Goal: Contribute content: Contribute content

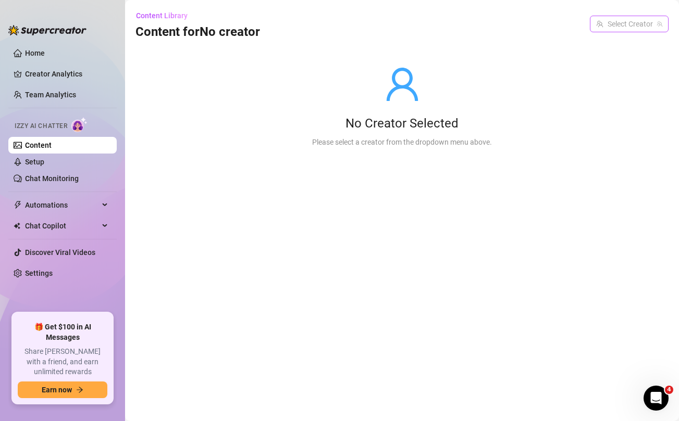
click at [621, 24] on input "search" at bounding box center [624, 24] width 57 height 16
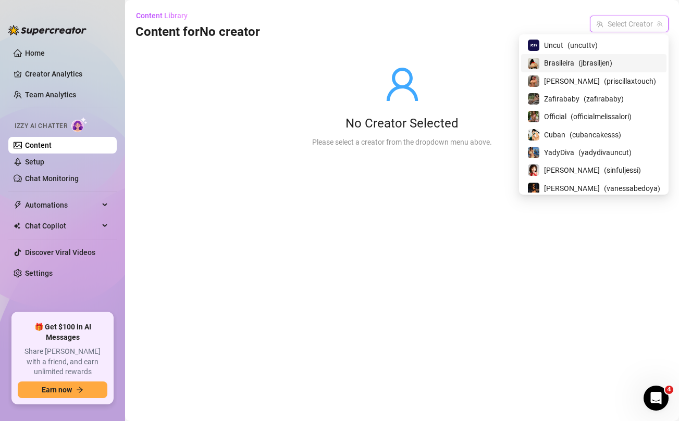
click at [578, 65] on div "Brasileira ( jbrasiljen )" at bounding box center [593, 63] width 133 height 13
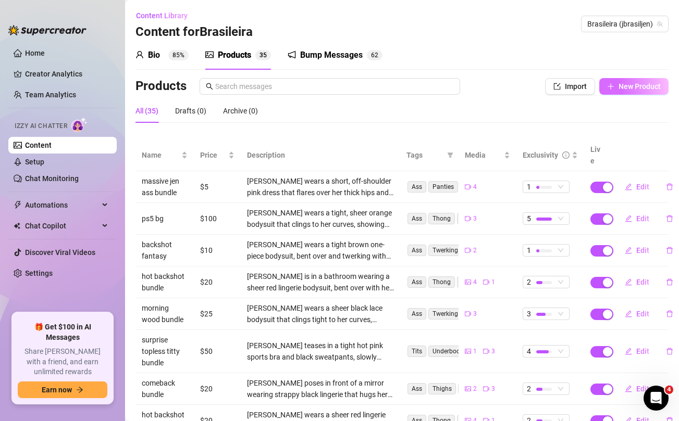
click at [620, 86] on span "New Product" at bounding box center [639, 86] width 42 height 8
type textarea "Type your message here..."
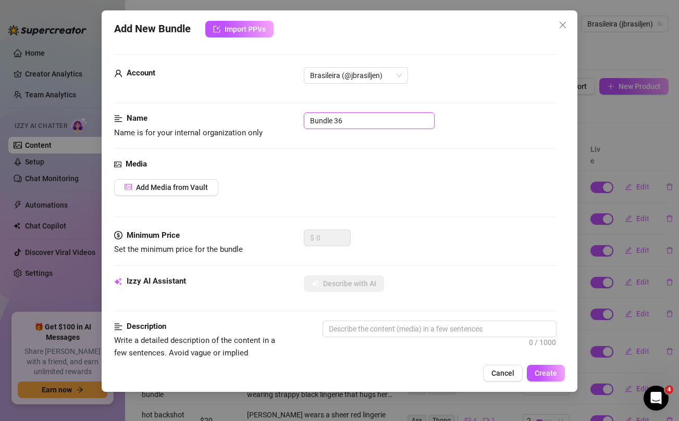
click at [362, 120] on input "Bundle 36" at bounding box center [369, 121] width 131 height 17
type input "topless in the kitchen"
click at [384, 173] on div "Media Add Media from Vault" at bounding box center [335, 193] width 442 height 71
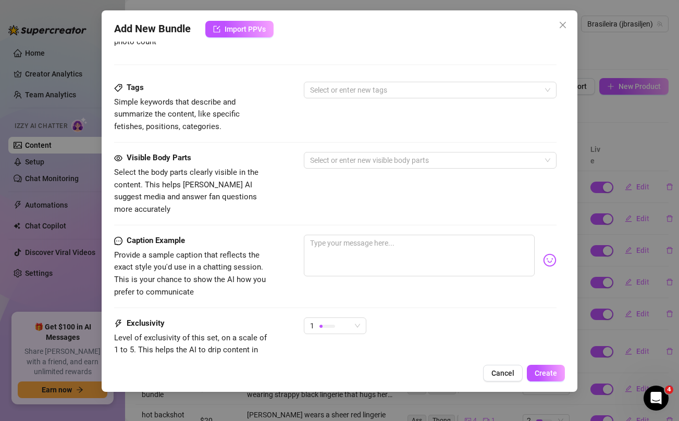
scroll to position [424, 0]
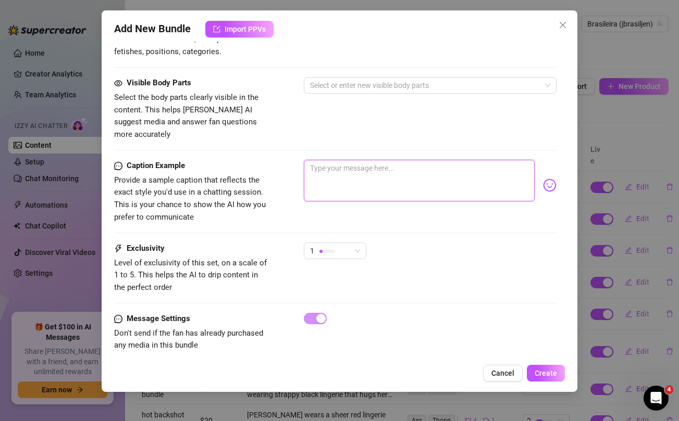
click at [390, 160] on textarea at bounding box center [419, 181] width 230 height 42
paste textarea "Your breakfast is served 😋... unlock this topless in the kitchen set and lets g…"
type textarea "Your breakfast is served 😋... unlock this topless in the kitchen set and lets g…"
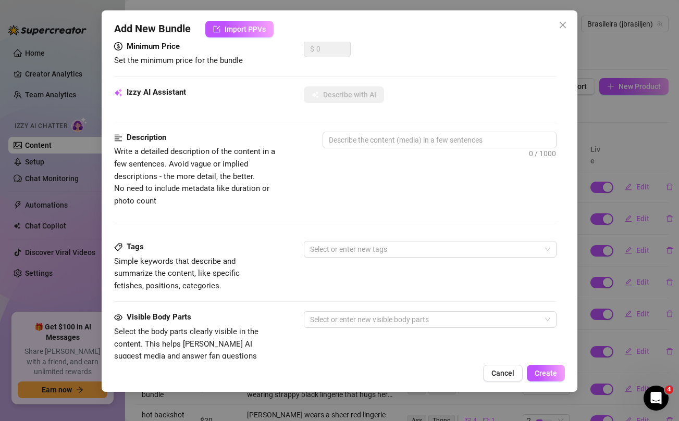
scroll to position [0, 0]
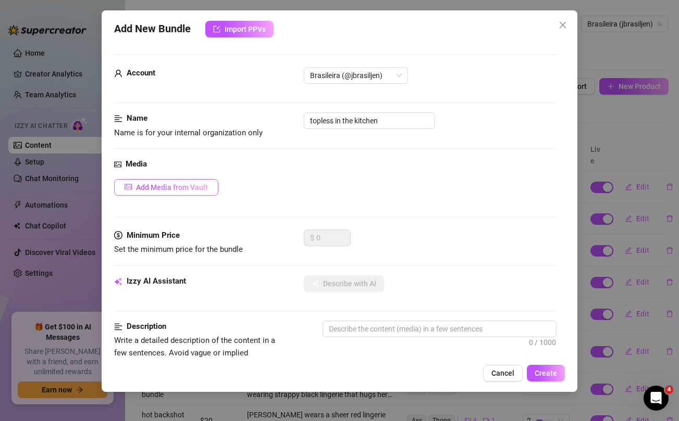
type textarea "Your breakfast is served 😋... unlock this topless in the kitchen set and lets g…"
click at [196, 191] on span "Add Media from Vault" at bounding box center [172, 187] width 72 height 8
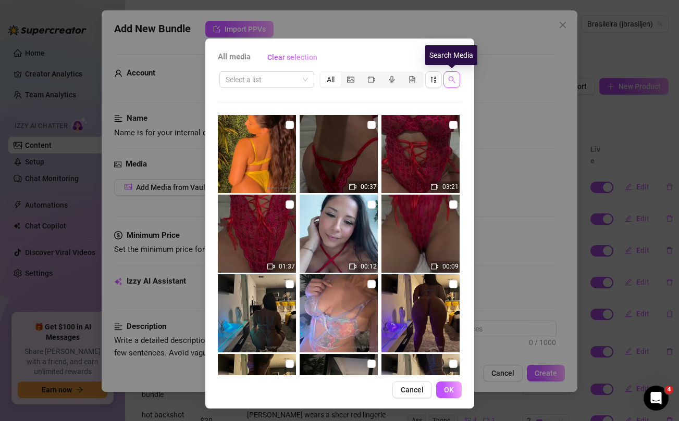
click at [454, 77] on icon "search" at bounding box center [451, 79] width 7 height 7
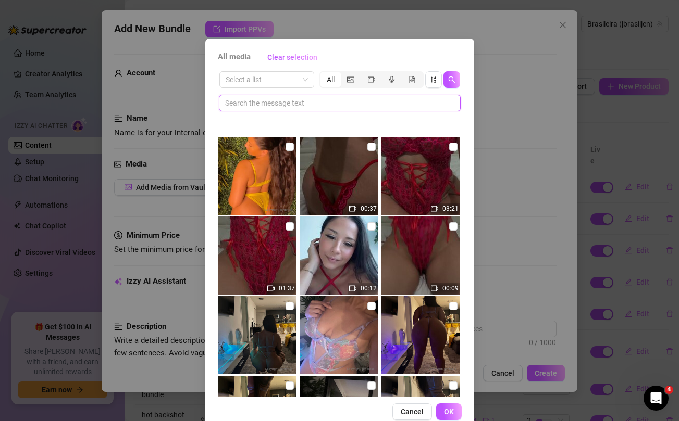
click at [370, 97] on input "text" at bounding box center [335, 102] width 221 height 11
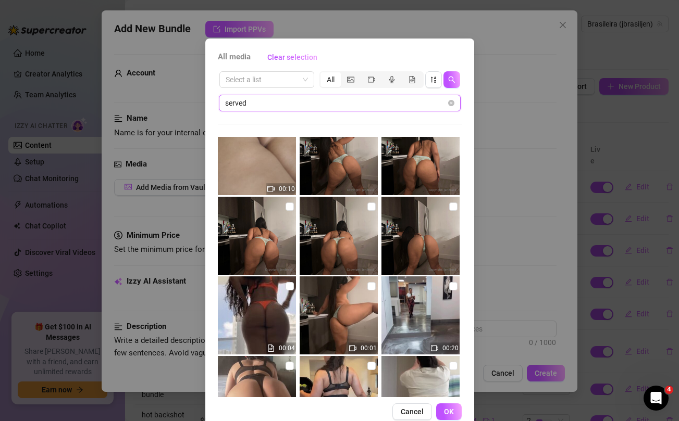
scroll to position [24, 0]
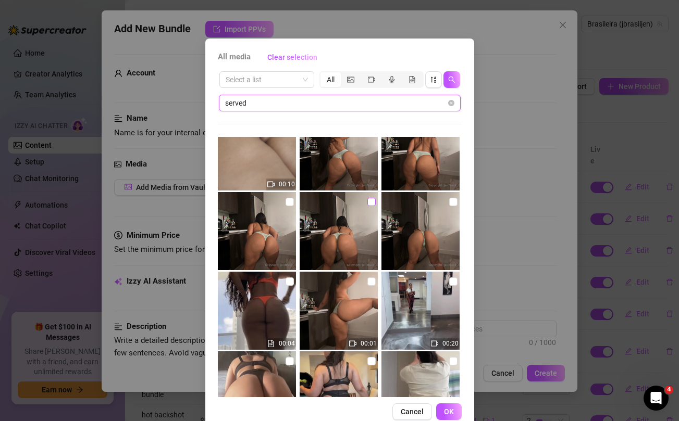
type input "served"
click at [371, 198] on input "checkbox" at bounding box center [371, 202] width 8 height 8
checkbox input "true"
click at [369, 284] on input "checkbox" at bounding box center [371, 282] width 8 height 8
checkbox input "true"
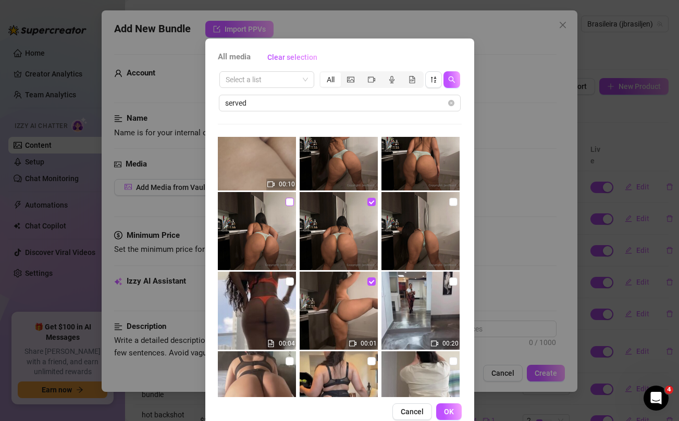
click at [287, 202] on input "checkbox" at bounding box center [289, 202] width 8 height 8
checkbox input "true"
click at [451, 203] on input "checkbox" at bounding box center [453, 202] width 8 height 8
checkbox input "true"
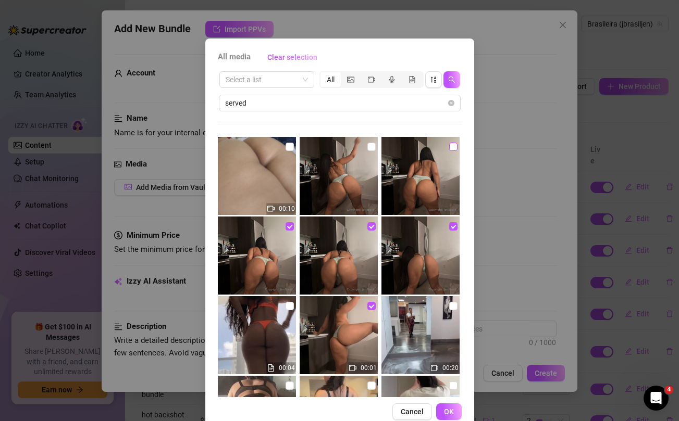
click at [451, 148] on input "checkbox" at bounding box center [453, 147] width 8 height 8
checkbox input "true"
click at [371, 149] on input "checkbox" at bounding box center [371, 147] width 8 height 8
checkbox input "true"
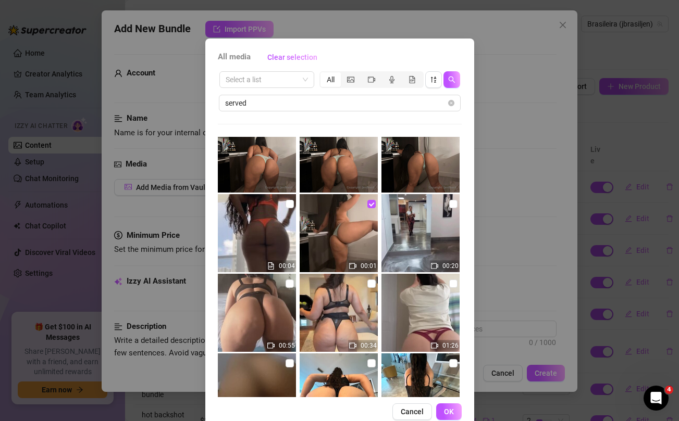
scroll to position [103, 0]
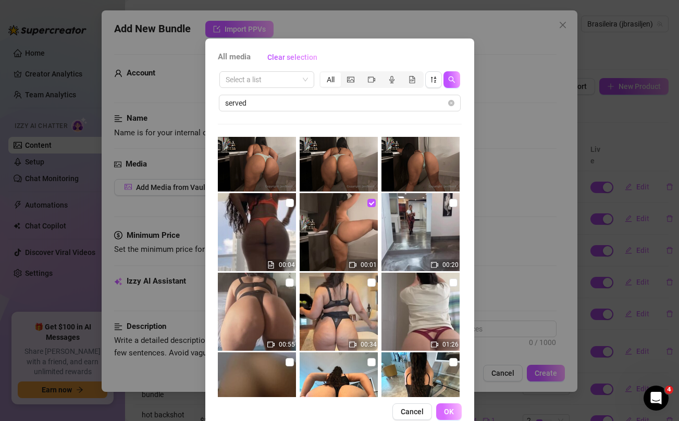
click at [447, 408] on span "OK" at bounding box center [449, 412] width 10 height 8
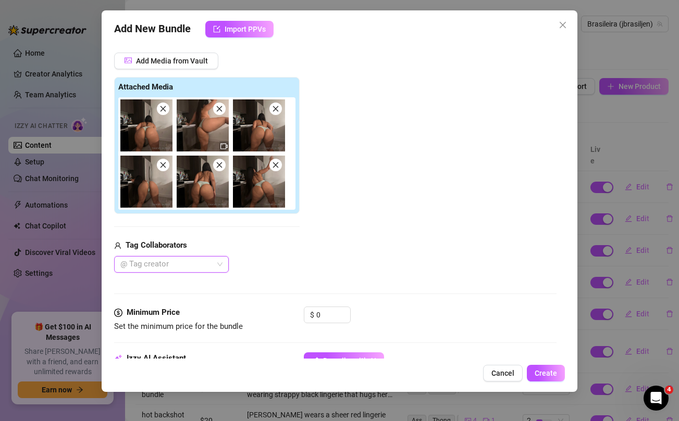
scroll to position [148, 0]
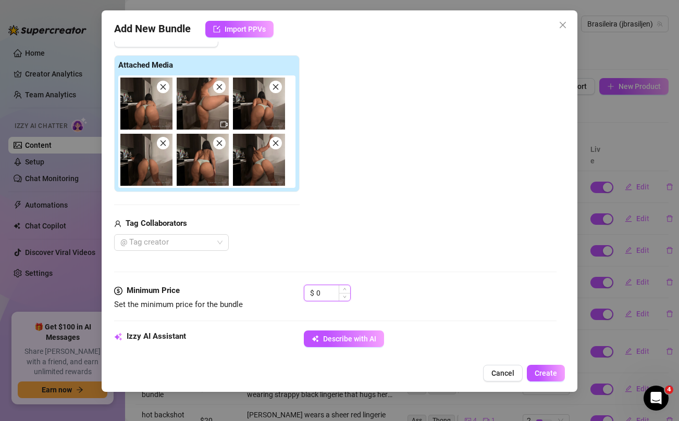
click at [327, 293] on input "0" at bounding box center [333, 293] width 34 height 16
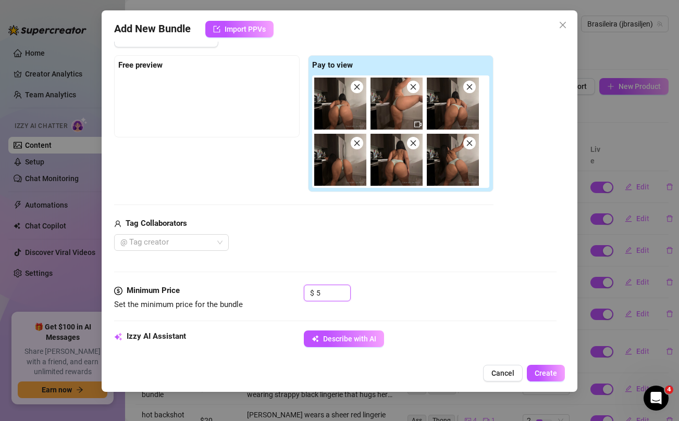
type input "5"
click at [364, 231] on div "Tag Collaborators @ Tag creator" at bounding box center [303, 234] width 379 height 33
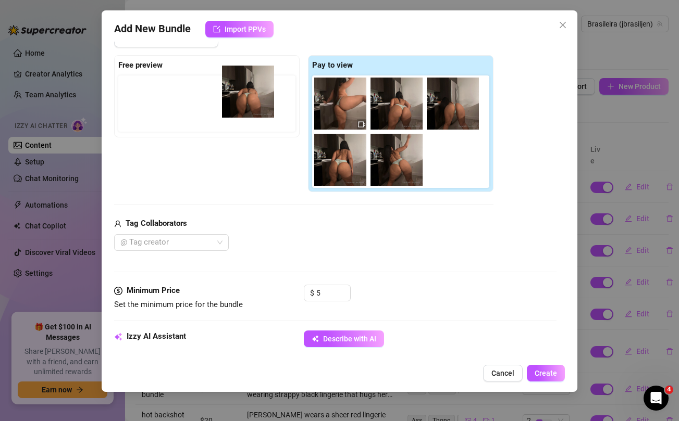
drag, startPoint x: 334, startPoint y: 115, endPoint x: 238, endPoint y: 103, distance: 97.1
click at [238, 103] on div "Free preview Pay to view" at bounding box center [303, 124] width 379 height 138
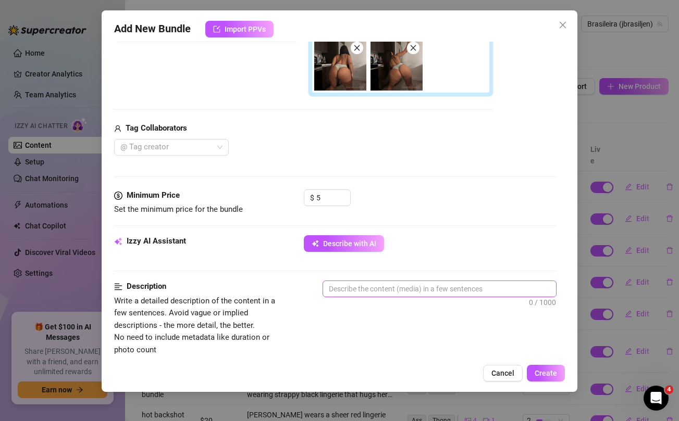
scroll to position [244, 0]
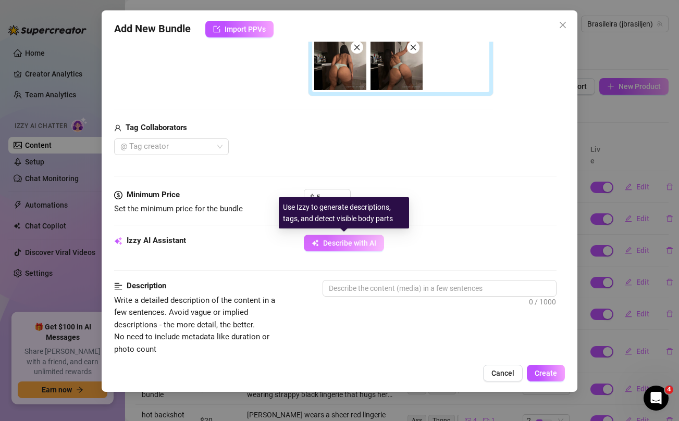
click at [346, 241] on span "Describe with AI" at bounding box center [349, 243] width 53 height 8
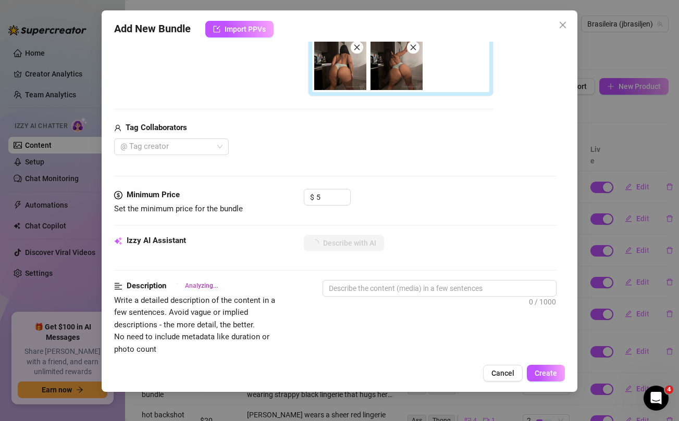
type textarea "[PERSON_NAME]"
type textarea "[PERSON_NAME] is"
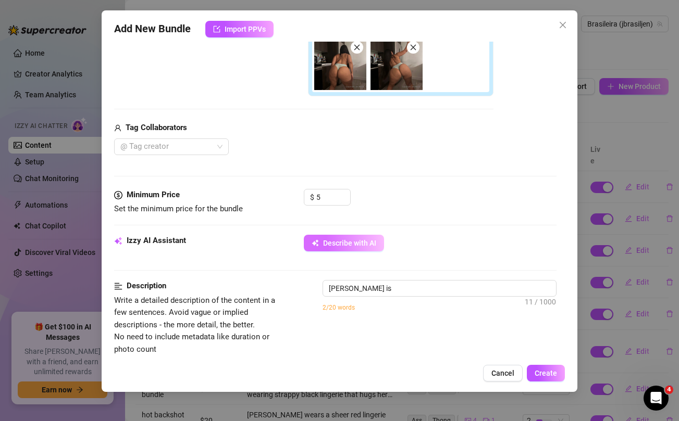
type textarea "[PERSON_NAME] is in"
type textarea "[PERSON_NAME] is in a"
type textarea "[PERSON_NAME] is in a kitchen"
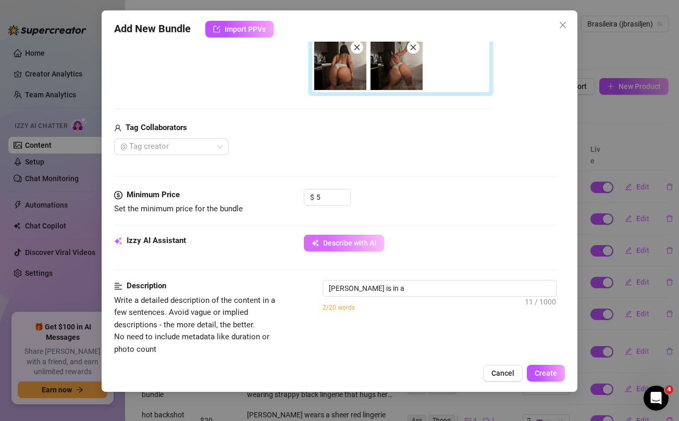
type textarea "[PERSON_NAME] is in a kitchen"
type textarea "[PERSON_NAME] is in a kitchen wearing"
type textarea "[PERSON_NAME] is in a kitchen wearing only"
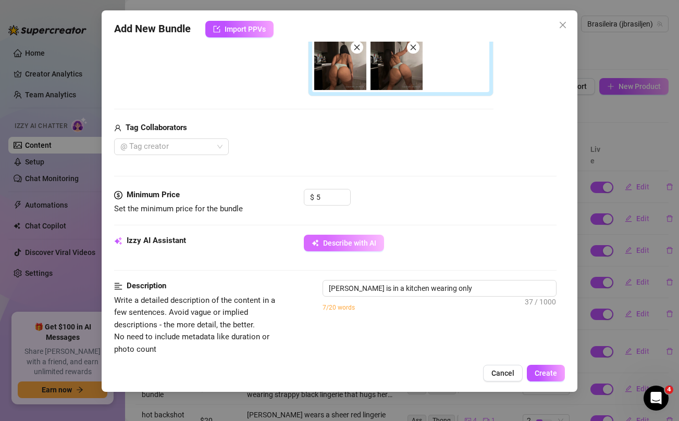
type textarea "[PERSON_NAME] is in a kitchen wearing only a"
type textarea "[PERSON_NAME] is in a kitchen wearing only a light"
type textarea "[PERSON_NAME] is in a kitchen wearing only a light green"
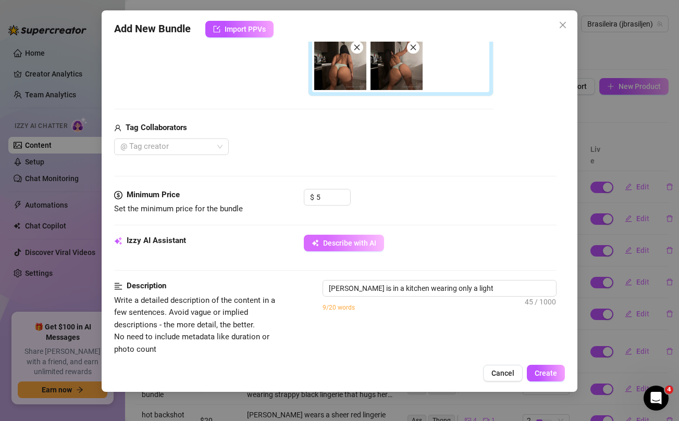
type textarea "[PERSON_NAME] is in a kitchen wearing only a light green"
type textarea "[PERSON_NAME] is in a kitchen wearing only a light green lace"
type textarea "[PERSON_NAME] is in a kitchen wearing only a light green lace thong,"
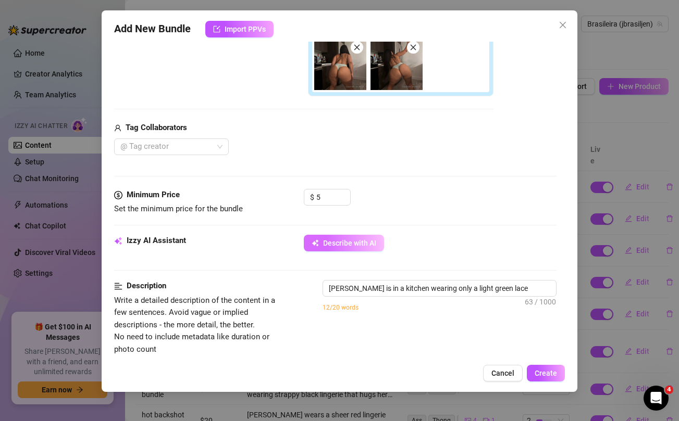
type textarea "[PERSON_NAME] is in a kitchen wearing only a light green lace thong, topless"
type textarea "[PERSON_NAME] is in a kitchen wearing only a light green lace thong, topless wi…"
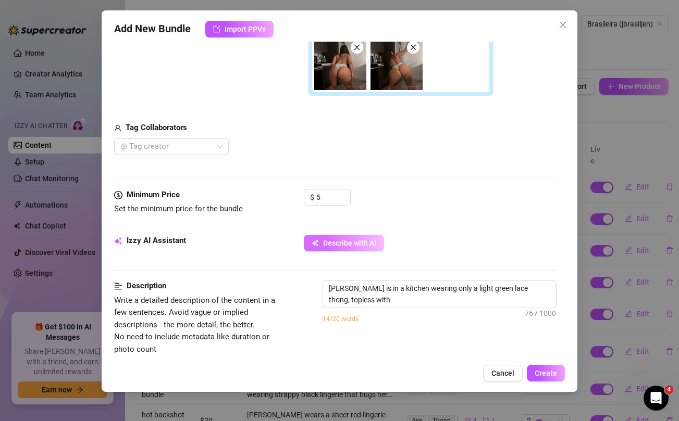
type textarea "[PERSON_NAME] is in a kitchen wearing only a light green lace thong, topless wi…"
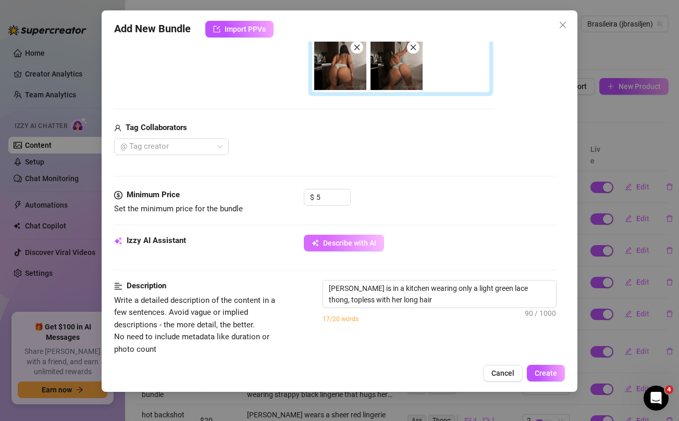
type textarea "[PERSON_NAME] is in a kitchen wearing only a light green lace thong, topless wi…"
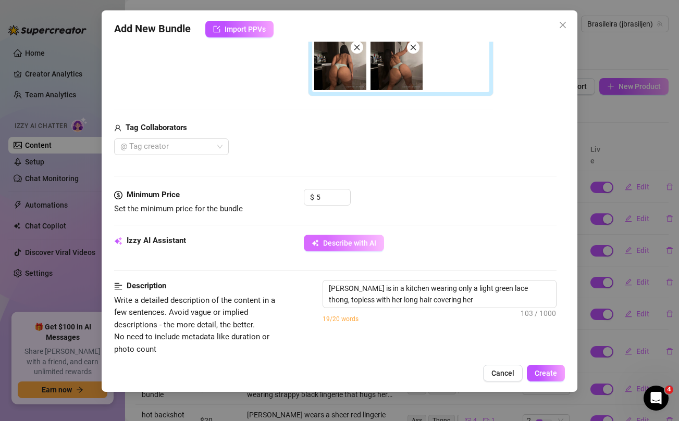
type textarea "[PERSON_NAME] is in a kitchen wearing only a light green lace thong, topless wi…"
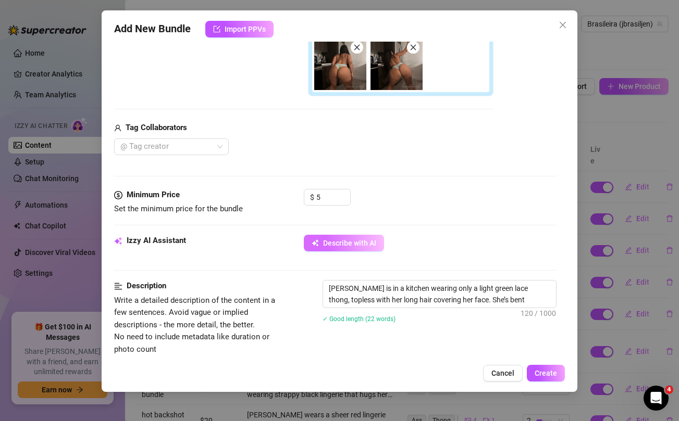
type textarea "[PERSON_NAME] is in a kitchen wearing only a light green lace thong, topless wi…"
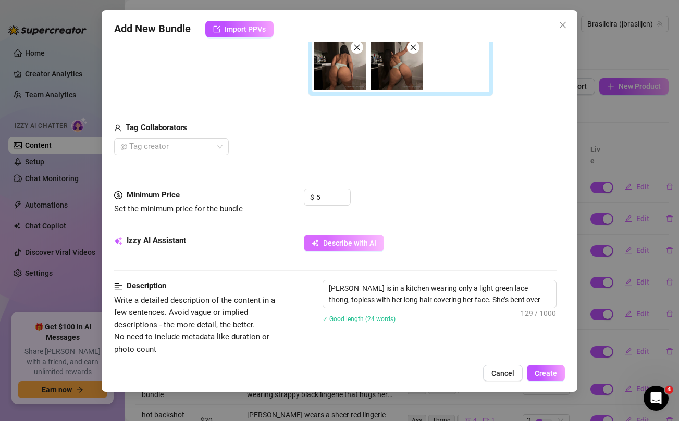
type textarea "[PERSON_NAME] is in a kitchen wearing only a light green lace thong, topless wi…"
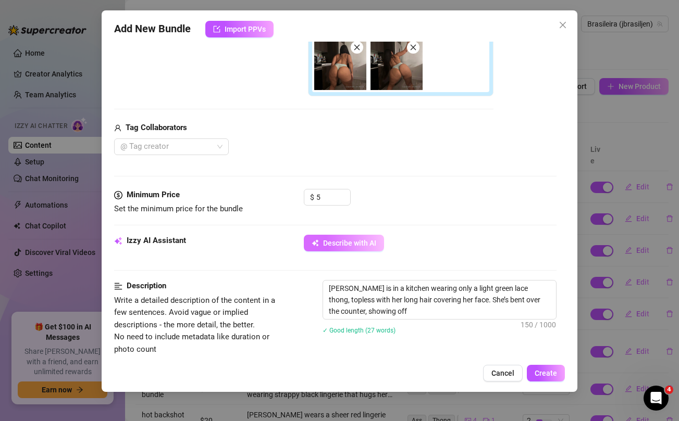
type textarea "[PERSON_NAME] is in a kitchen wearing only a light green lace thong, topless wi…"
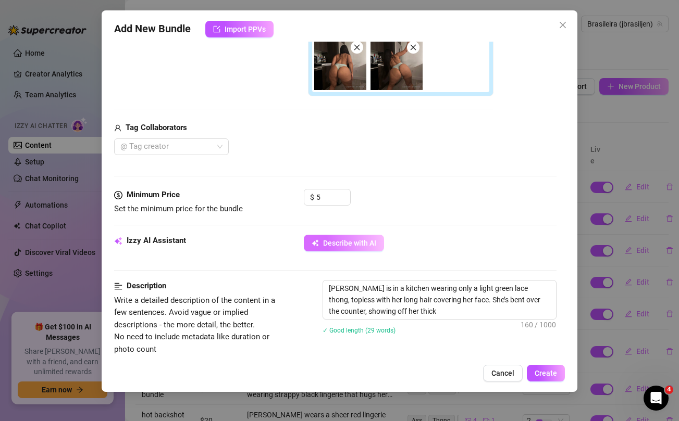
type textarea "[PERSON_NAME] is in a kitchen wearing only a light green lace thong, topless wi…"
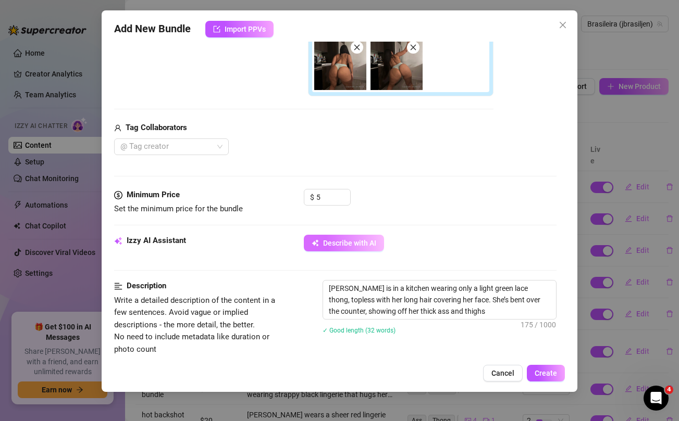
type textarea "[PERSON_NAME] is in a kitchen wearing only a light green lace thong, topless wi…"
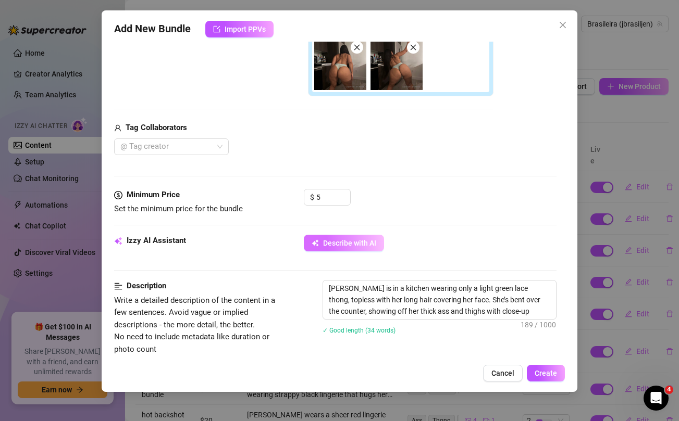
type textarea "[PERSON_NAME] is in a kitchen wearing only a light green lace thong, topless wi…"
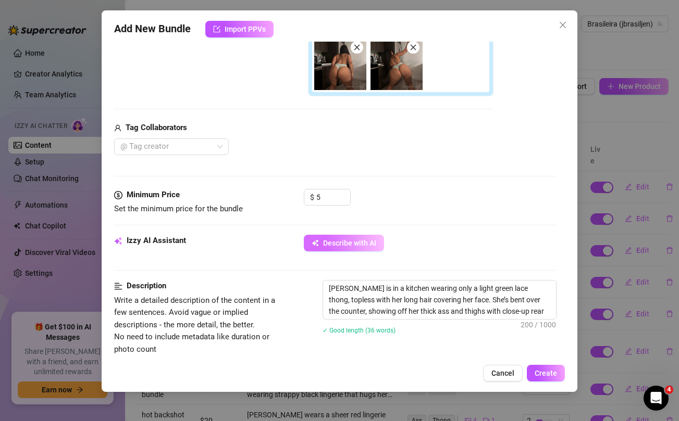
type textarea "[PERSON_NAME] is in a kitchen wearing only a light green lace thong, topless wi…"
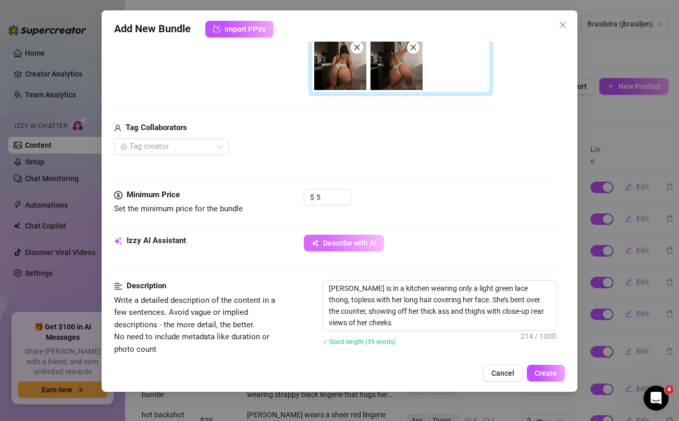
type textarea "[PERSON_NAME] is in a kitchen wearing only a light green lace thong, topless wi…"
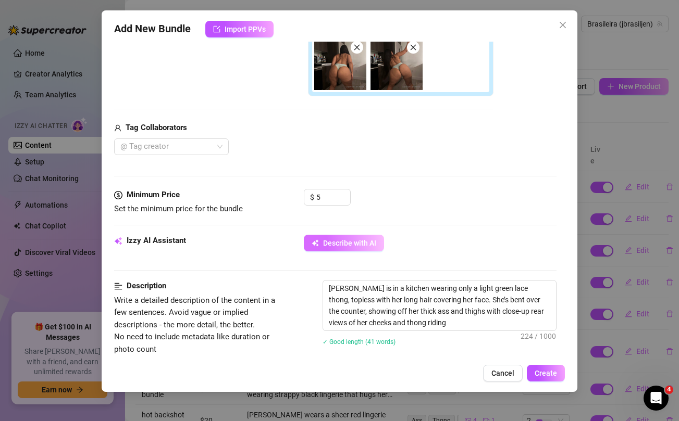
type textarea "[PERSON_NAME] is in a kitchen wearing only a light green lace thong, topless wi…"
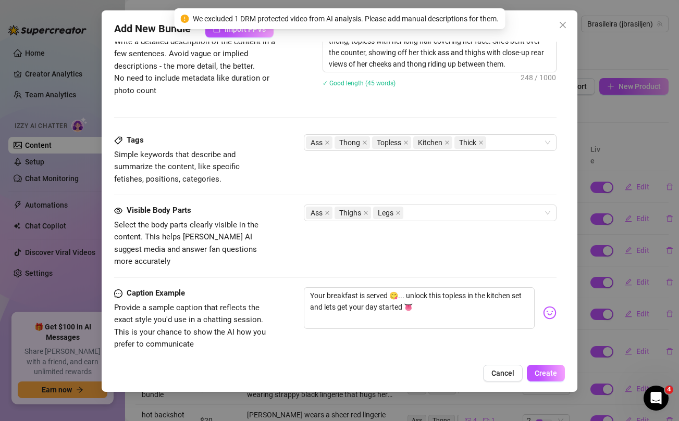
scroll to position [631, 0]
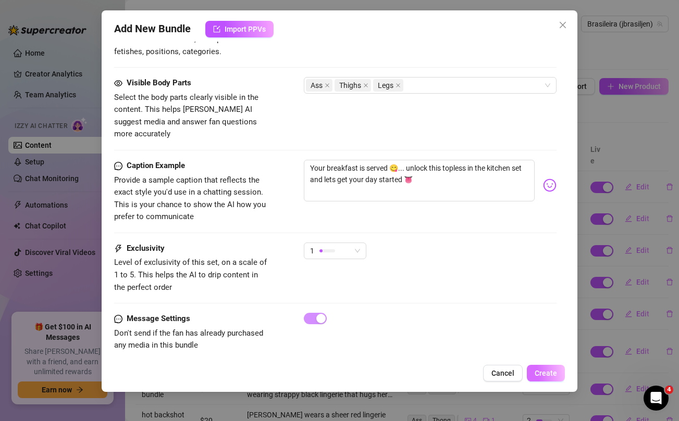
click at [545, 374] on span "Create" at bounding box center [545, 373] width 22 height 8
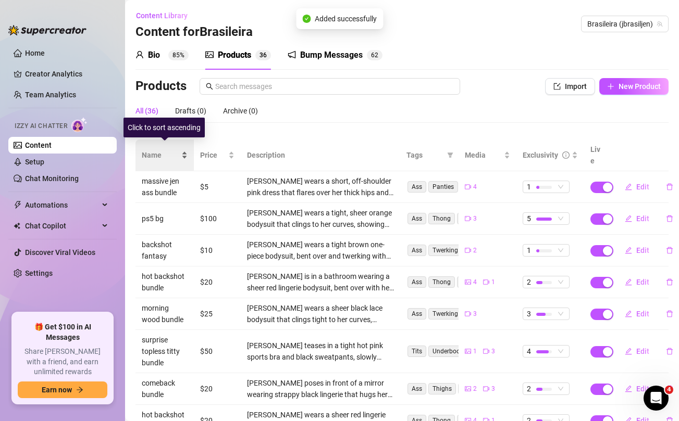
click at [151, 150] on span "Name" at bounding box center [161, 155] width 38 height 11
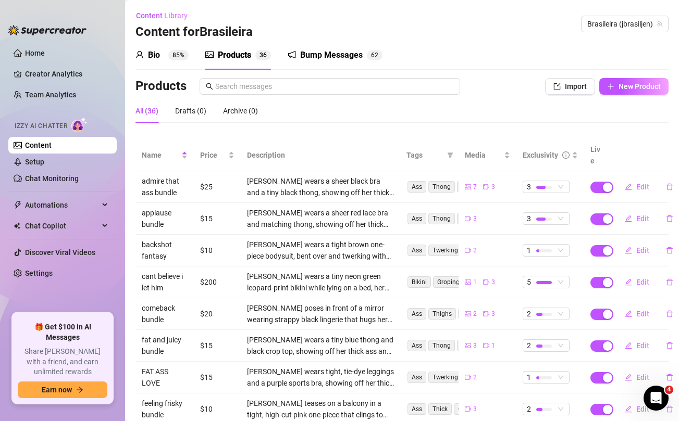
scroll to position [117, 0]
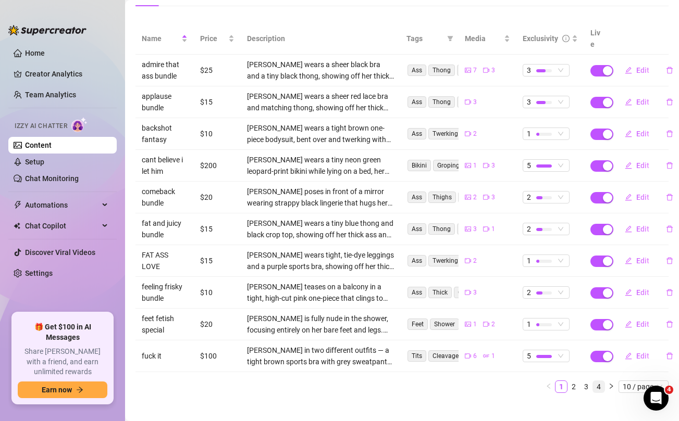
click at [597, 381] on link "4" at bounding box center [598, 386] width 11 height 11
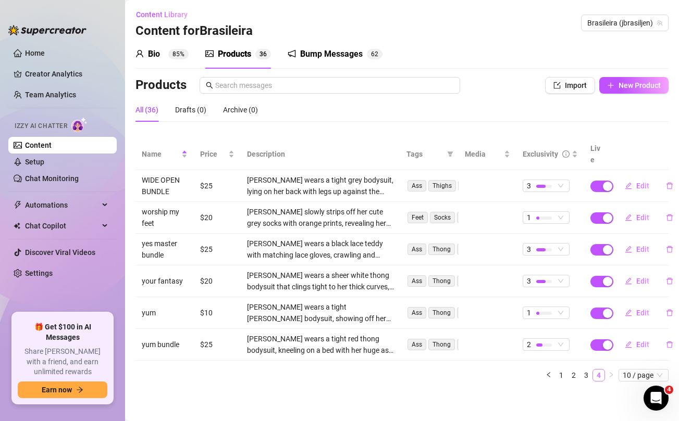
scroll to position [0, 0]
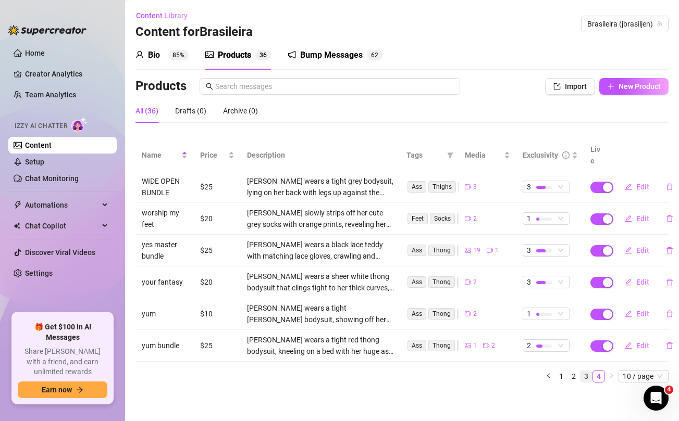
click at [588, 371] on link "3" at bounding box center [585, 376] width 11 height 11
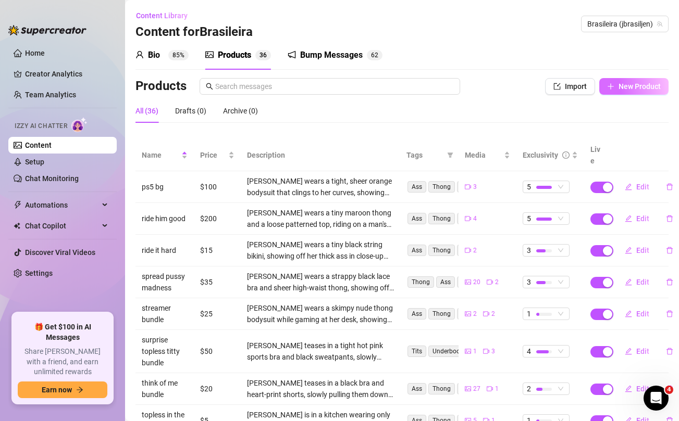
click at [631, 85] on span "New Product" at bounding box center [639, 86] width 42 height 8
type textarea "Type your message here..."
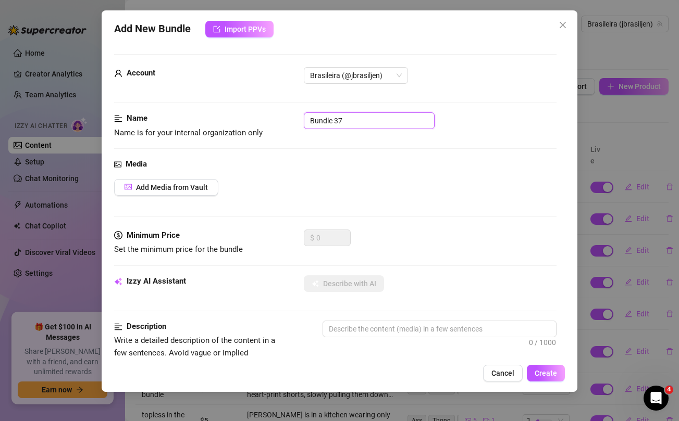
click at [345, 121] on input "Bundle 37" at bounding box center [369, 121] width 131 height 17
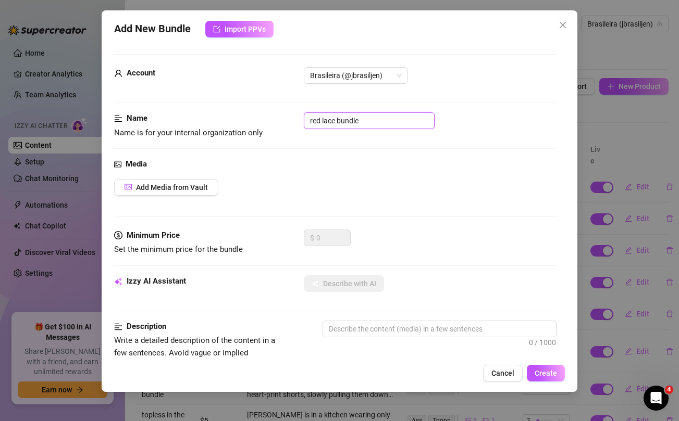
type input "red lace bundle"
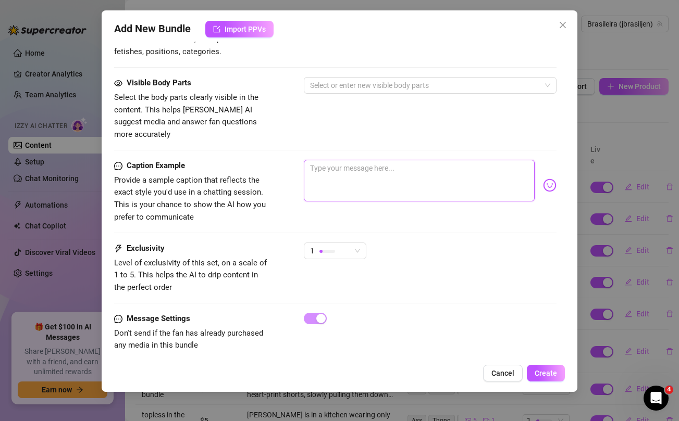
click at [412, 167] on textarea at bounding box center [419, 181] width 230 height 42
paste textarea "Feeling bored [DATE] and want your company baby... maybe this 6 minute erotic x…"
type textarea "Feeling bored [DATE] and want your company baby... maybe this 6 minute erotic x…"
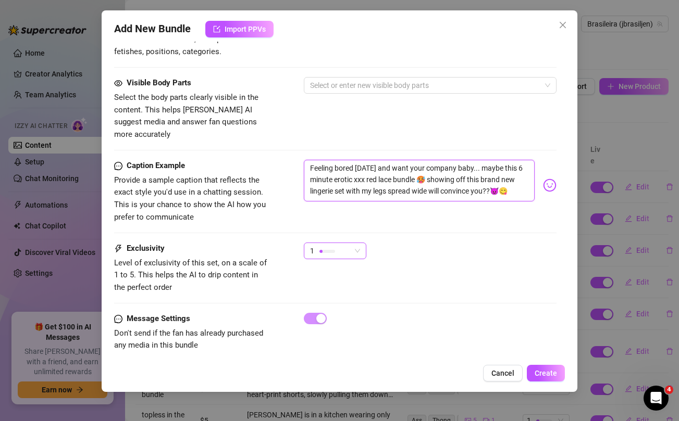
click at [343, 243] on div "1" at bounding box center [330, 251] width 41 height 16
type textarea "Feeling bored [DATE] and want your company baby... maybe this 6 minute erotic x…"
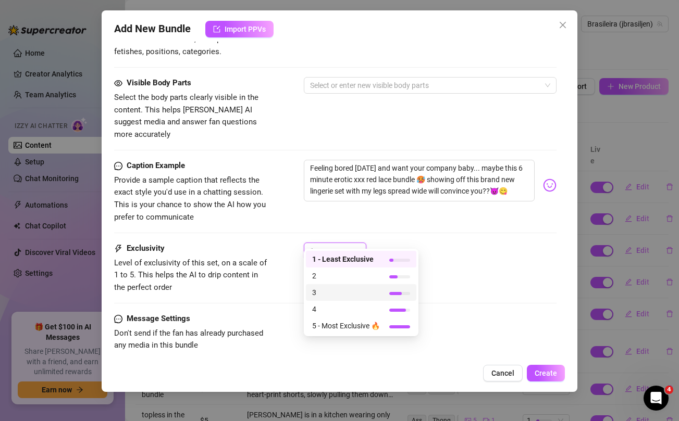
click at [331, 291] on span "3" at bounding box center [346, 292] width 68 height 11
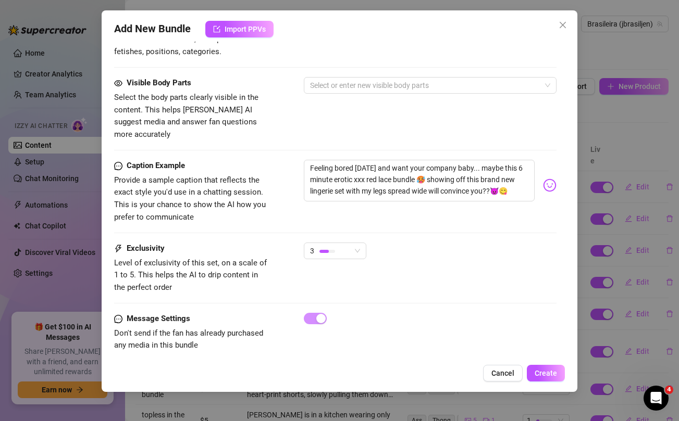
click at [286, 217] on div "Caption Example Provide a sample caption that reflects the exact style you'd us…" at bounding box center [335, 201] width 442 height 83
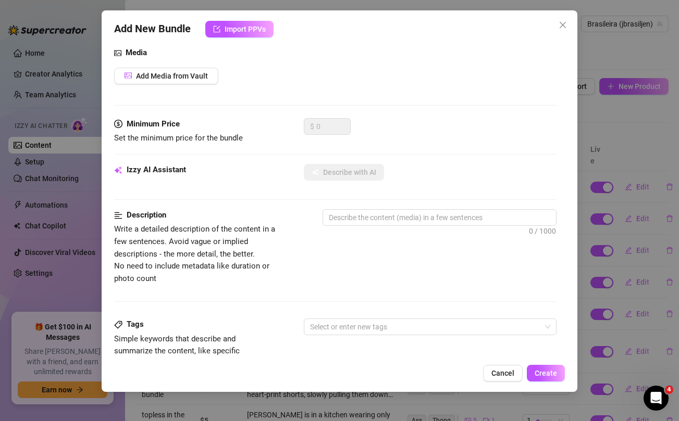
scroll to position [0, 0]
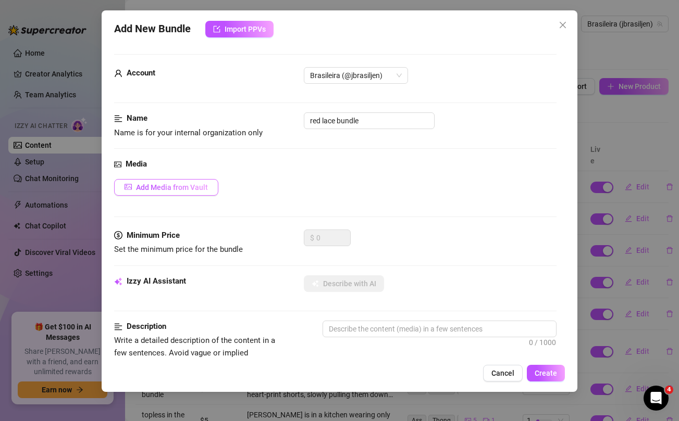
click at [191, 190] on span "Add Media from Vault" at bounding box center [172, 187] width 72 height 8
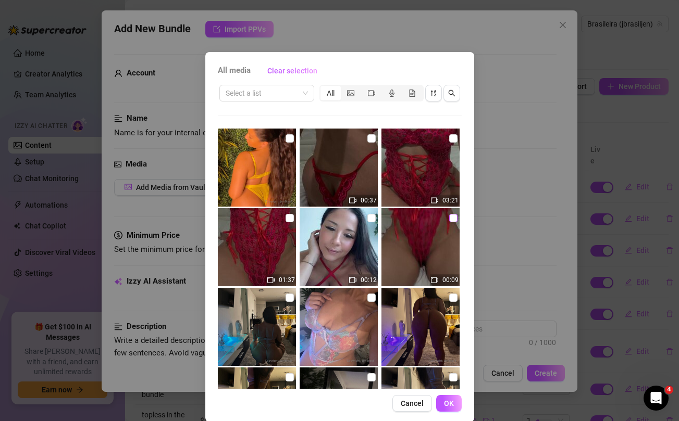
click at [454, 217] on input "checkbox" at bounding box center [453, 218] width 8 height 8
checkbox input "true"
click at [288, 217] on input "checkbox" at bounding box center [289, 218] width 8 height 8
checkbox input "true"
click at [371, 138] on input "checkbox" at bounding box center [371, 138] width 8 height 8
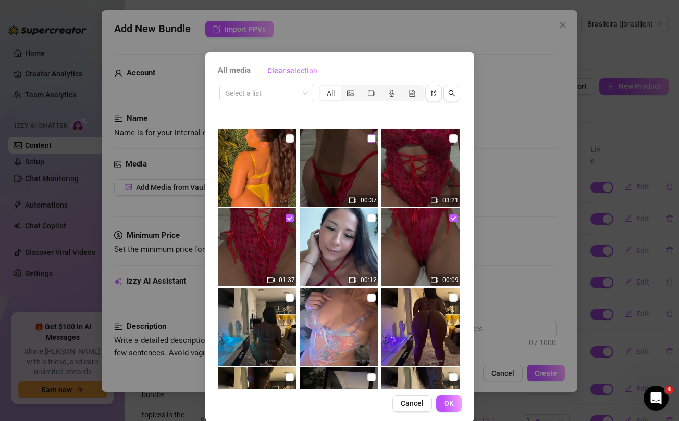
checkbox input "true"
click at [456, 140] on input "checkbox" at bounding box center [453, 138] width 8 height 8
checkbox input "true"
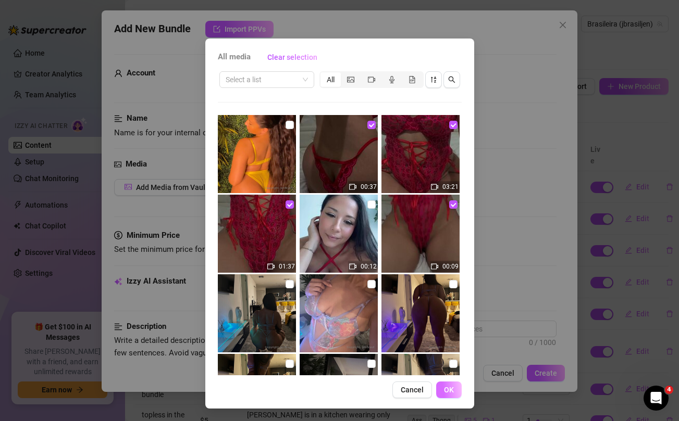
click at [446, 392] on span "OK" at bounding box center [449, 390] width 10 height 8
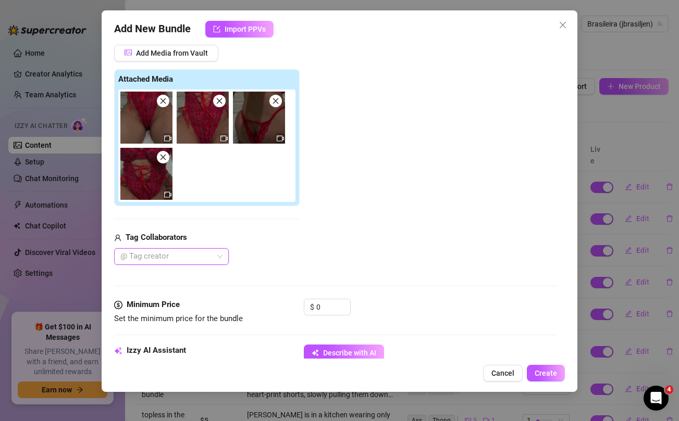
scroll to position [135, 0]
click at [331, 305] on input "0" at bounding box center [333, 307] width 34 height 16
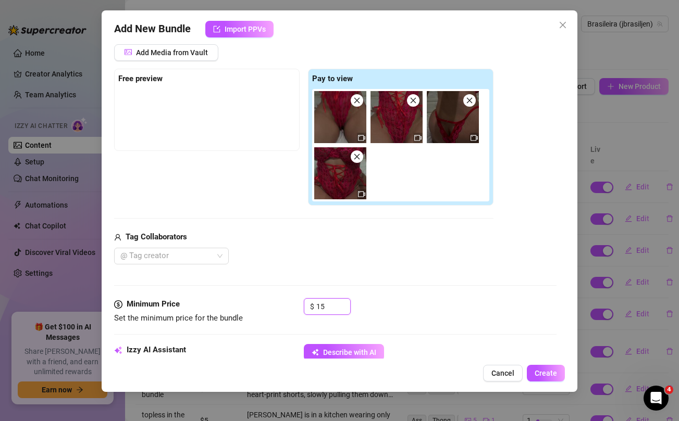
type input "15"
click at [344, 256] on div "@ Tag creator" at bounding box center [303, 256] width 379 height 17
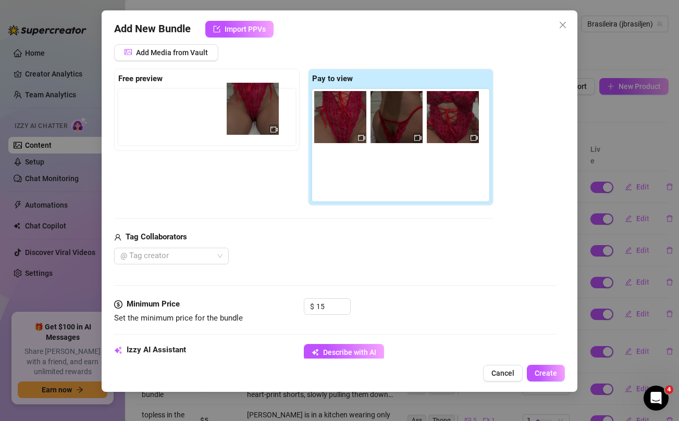
drag, startPoint x: 338, startPoint y: 113, endPoint x: 248, endPoint y: 104, distance: 90.5
click at [248, 104] on div "Free preview Pay to view" at bounding box center [303, 138] width 379 height 138
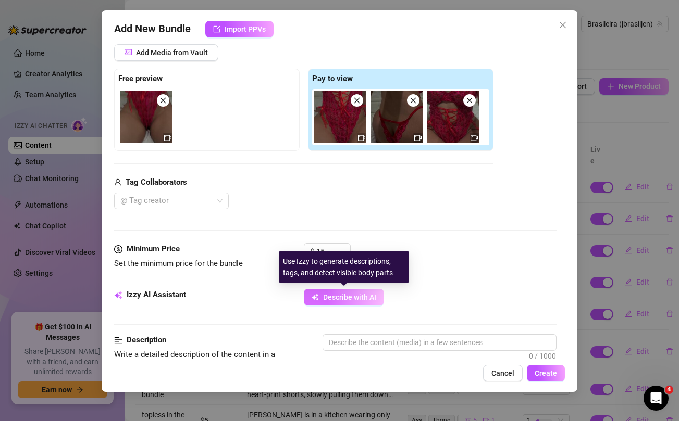
click at [351, 304] on button "Describe with AI" at bounding box center [344, 297] width 80 height 17
type textarea "[PERSON_NAME]"
type textarea "[PERSON_NAME] wears"
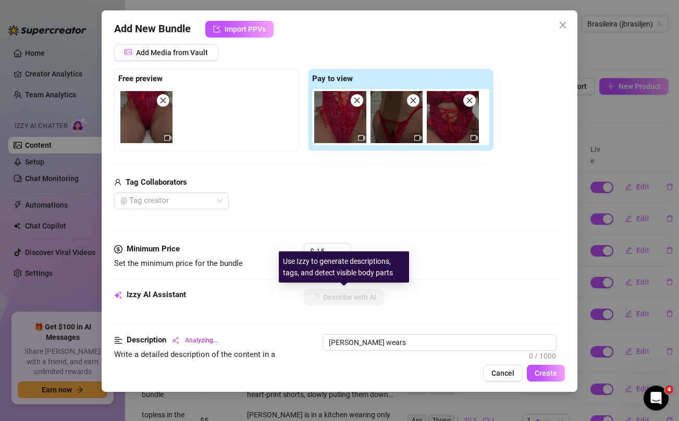
type textarea "[PERSON_NAME] wears a"
type textarea "[PERSON_NAME] wears a red"
type textarea "[PERSON_NAME] wears a red lace"
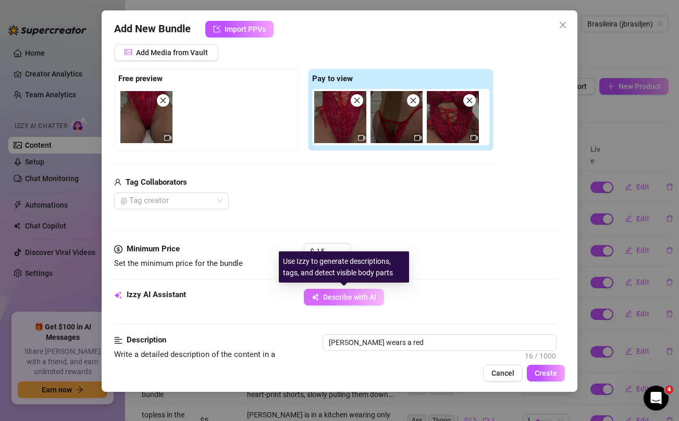
type textarea "[PERSON_NAME] wears a red lace"
type textarea "[PERSON_NAME] wears a red lace thong"
type textarea "[PERSON_NAME] wears a red lace thong and"
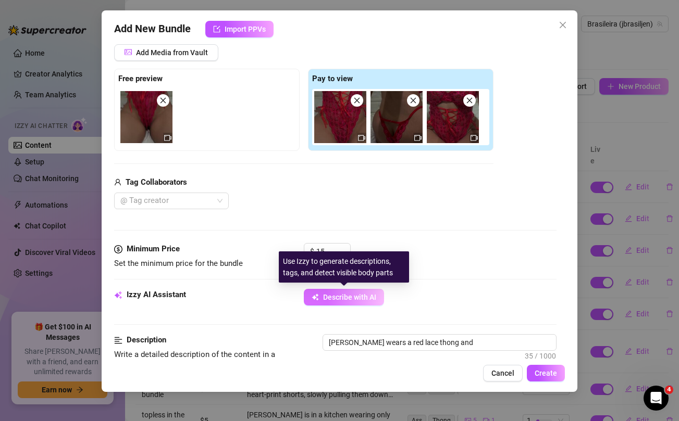
type textarea "[PERSON_NAME] wears a red lace thong and matching"
type textarea "[PERSON_NAME] wears a red lace thong and matching bra,"
type textarea "[PERSON_NAME] wears a red lace thong and matching bra, kneeling"
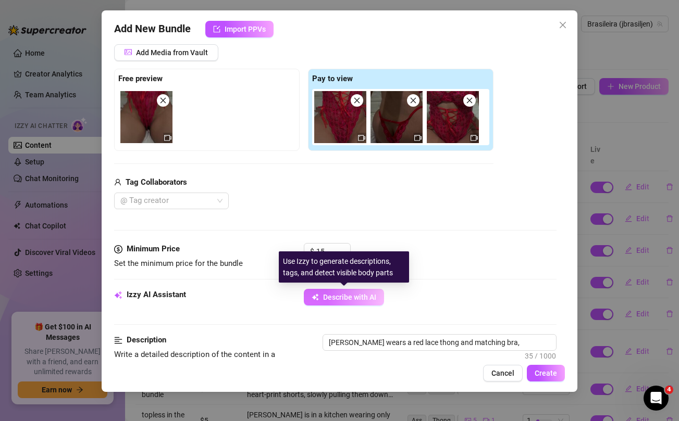
type textarea "[PERSON_NAME] wears a red lace thong and matching bra, kneeling"
type textarea "[PERSON_NAME] wears a red lace thong and matching bra, kneeling on"
type textarea "[PERSON_NAME] wears a red lace thong and matching bra, kneeling on a"
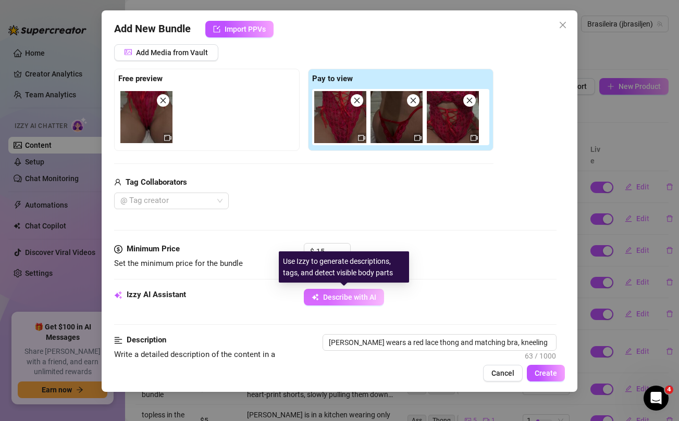
type textarea "[PERSON_NAME] wears a red lace thong and matching bra, kneeling on a bed"
type textarea "[PERSON_NAME] wears a red lace thong and matching bra, kneeling on a bed with"
type textarea "[PERSON_NAME] wears a red lace thong and matching bra, kneeling on a bed with h…"
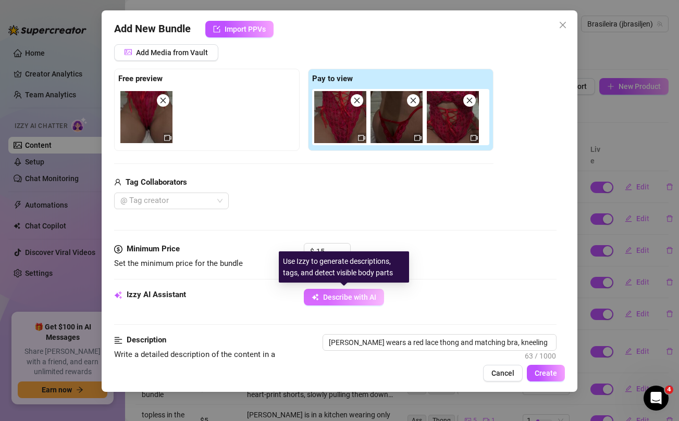
type textarea "[PERSON_NAME] wears a red lace thong and matching bra, kneeling on a bed with h…"
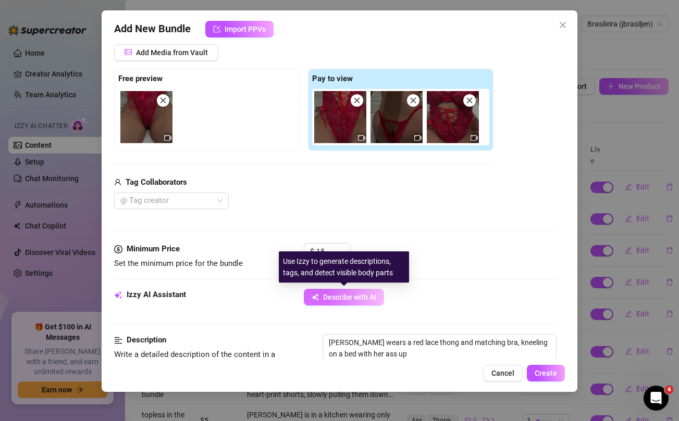
type textarea "[PERSON_NAME] wears a red lace thong and matching bra, kneeling on a bed with h…"
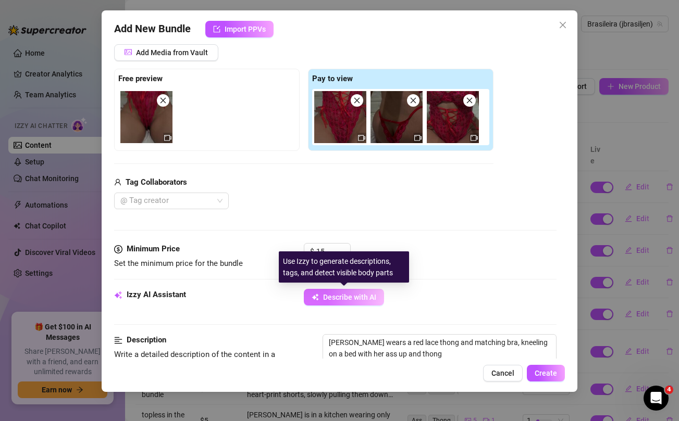
type textarea "[PERSON_NAME] wears a red lace thong and matching bra, kneeling on a bed with h…"
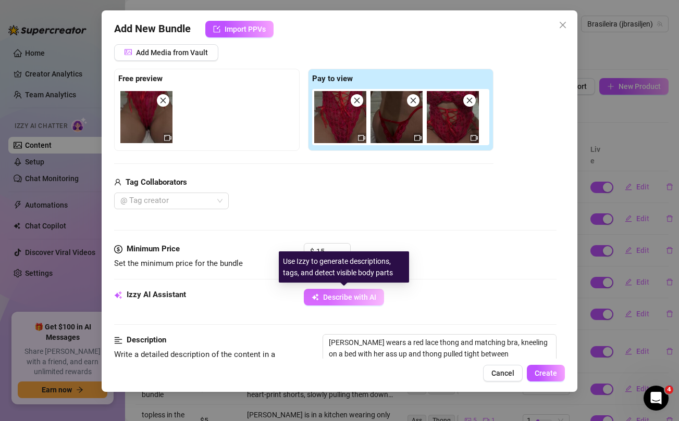
type textarea "[PERSON_NAME] wears a red lace thong and matching bra, kneeling on a bed with h…"
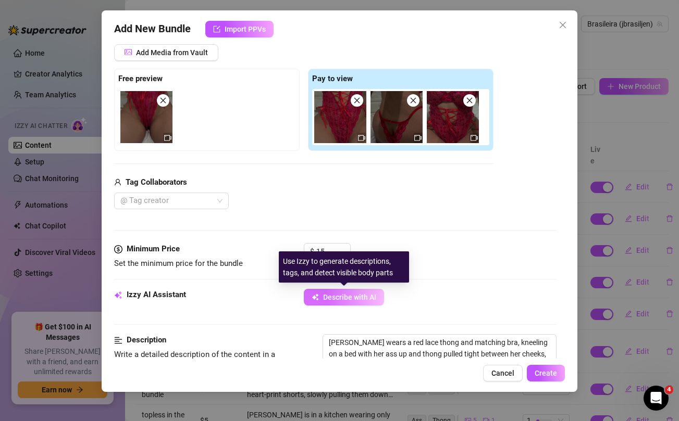
type textarea "[PERSON_NAME] wears a red lace thong and matching bra, kneeling on a bed with h…"
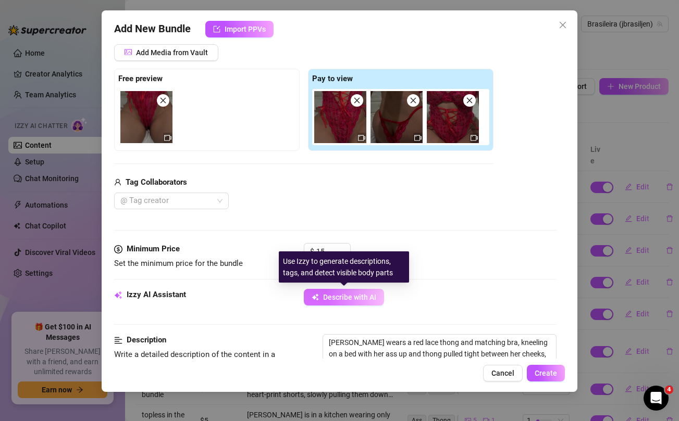
type textarea "[PERSON_NAME] wears a red lace thong and matching bra, kneeling on a bed with h…"
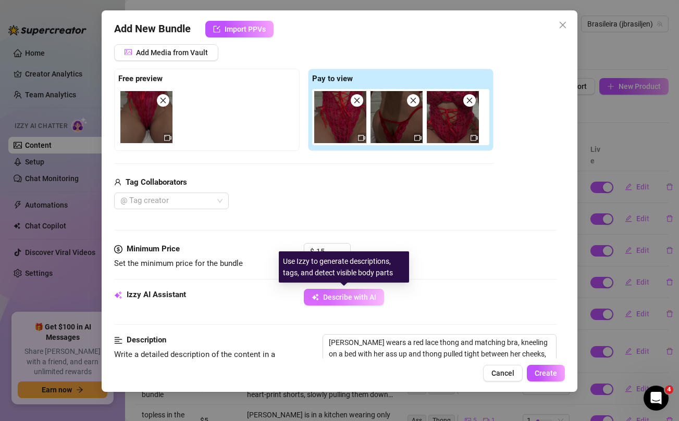
type textarea "[PERSON_NAME] wears a red lace thong and matching bra, kneeling on a bed with h…"
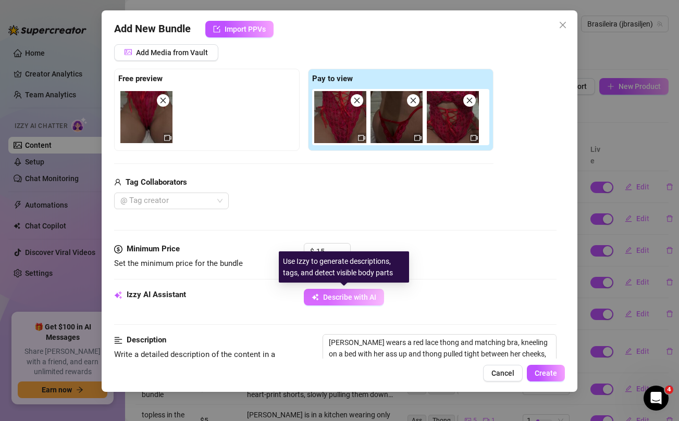
type textarea "[PERSON_NAME] wears a red lace thong and matching bra, kneeling on a bed with h…"
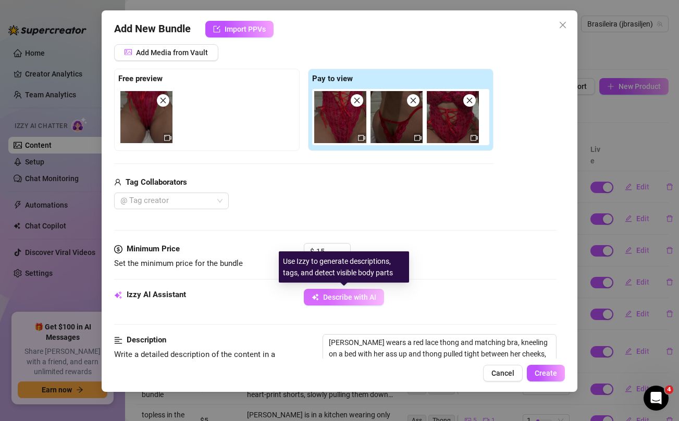
type textarea "[PERSON_NAME] wears a red lace thong and matching bra, kneeling on a bed with h…"
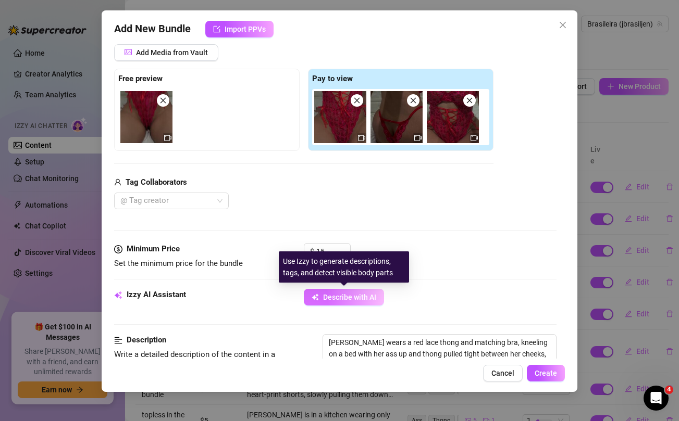
type textarea "[PERSON_NAME] wears a red lace thong and matching bra, kneeling on a bed with h…"
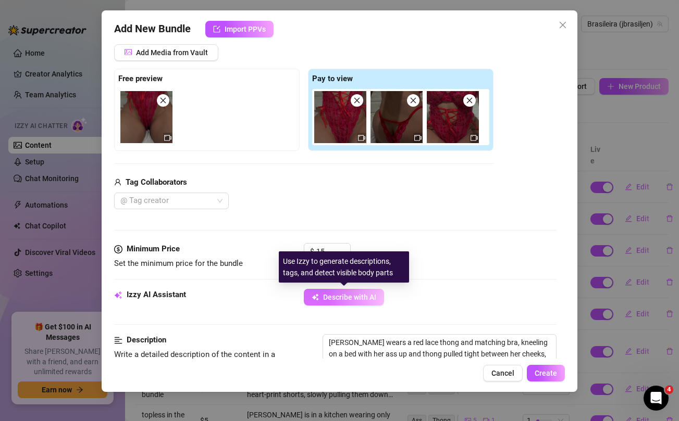
type textarea "[PERSON_NAME] wears a red lace thong and matching bra, kneeling on a bed with h…"
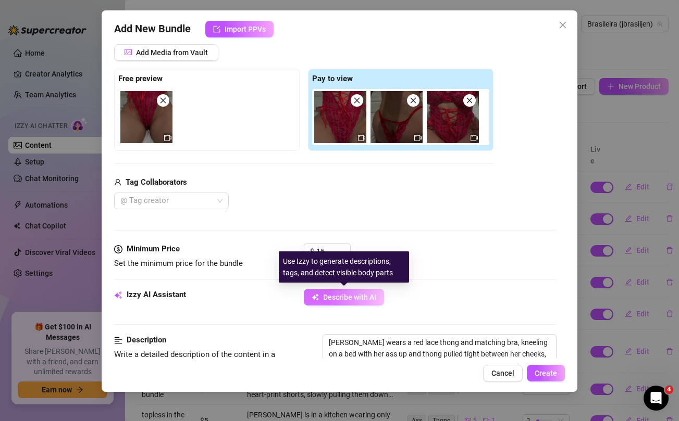
type textarea "[PERSON_NAME] wears a red lace thong and matching bra, kneeling on a bed with h…"
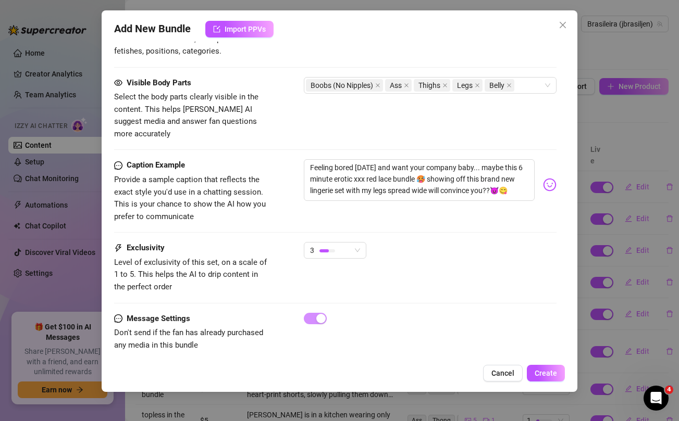
scroll to position [599, 0]
click at [540, 376] on span "Create" at bounding box center [545, 373] width 22 height 8
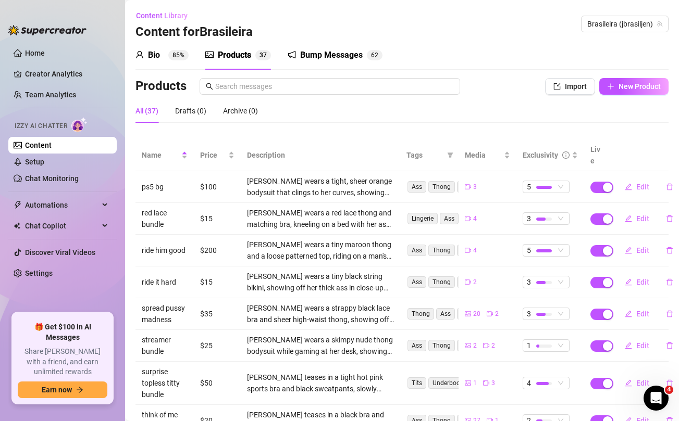
scroll to position [128, 0]
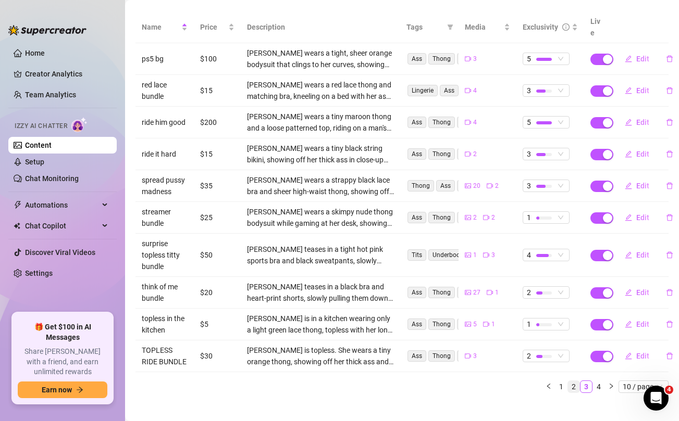
click at [573, 381] on link "2" at bounding box center [573, 386] width 11 height 11
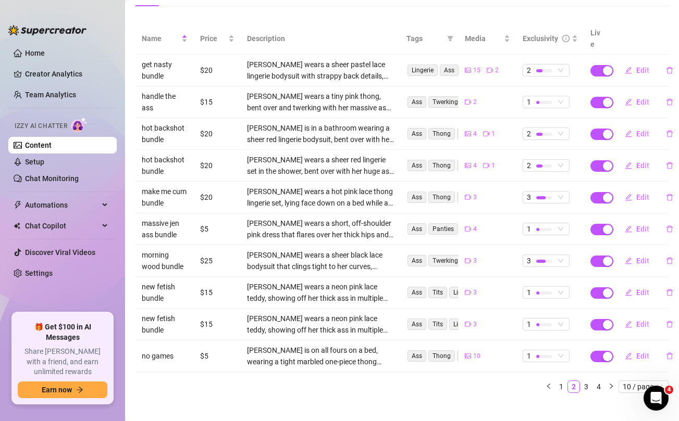
scroll to position [0, 0]
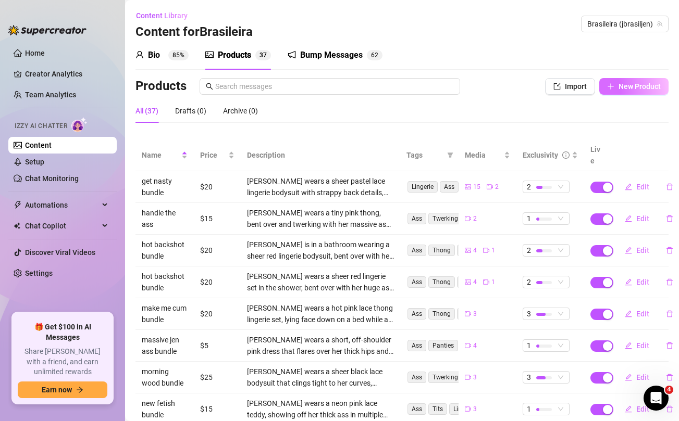
click at [627, 85] on span "New Product" at bounding box center [639, 86] width 42 height 8
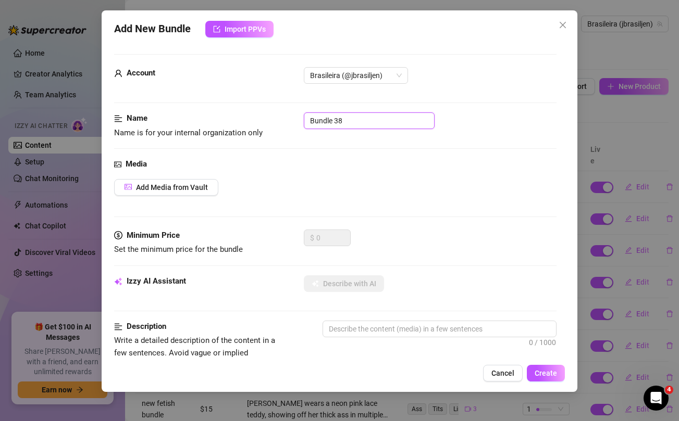
click at [389, 121] on input "Bundle 38" at bounding box center [369, 121] width 131 height 17
click at [434, 173] on div "Media Add Media from Vault" at bounding box center [335, 193] width 442 height 71
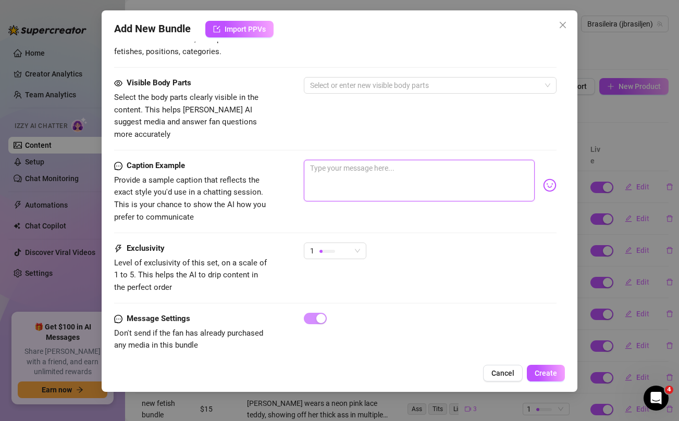
click at [421, 160] on textarea at bounding box center [419, 181] width 230 height 42
paste textarea "This naughty Housekeeping Bundle will keep you hard and ready for more babe... …"
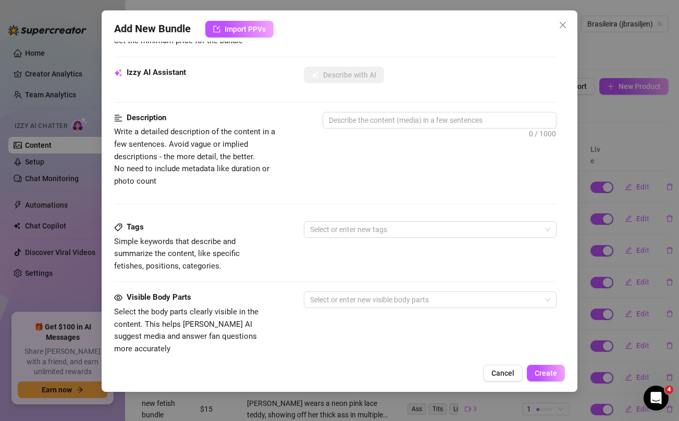
scroll to position [0, 0]
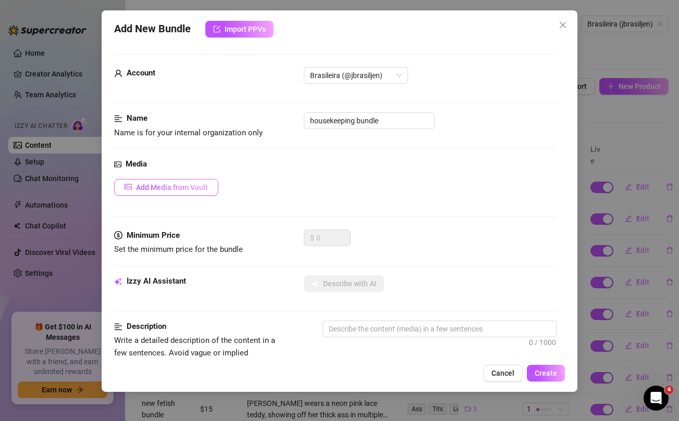
click at [192, 185] on span "Add Media from Vault" at bounding box center [172, 187] width 72 height 8
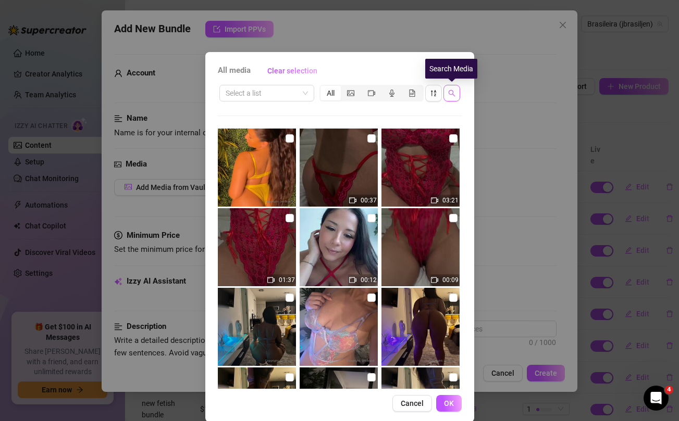
click at [451, 94] on icon "search" at bounding box center [451, 93] width 7 height 7
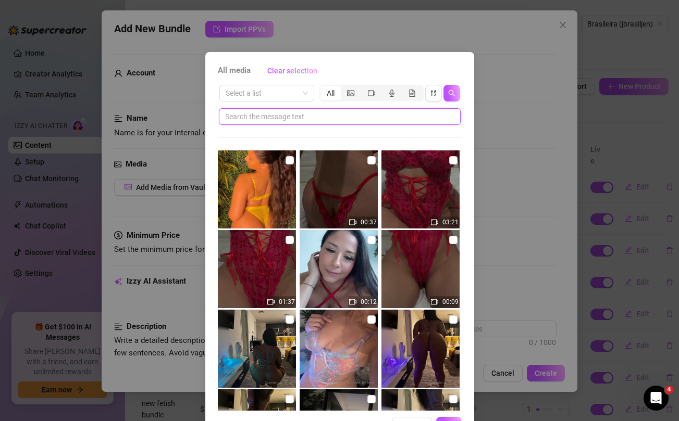
click at [360, 119] on input "text" at bounding box center [335, 116] width 221 height 11
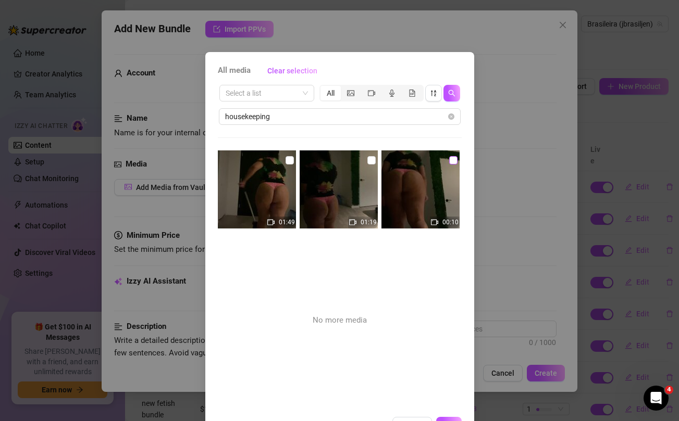
click at [453, 161] on input "checkbox" at bounding box center [453, 160] width 8 height 8
click at [371, 158] on input "checkbox" at bounding box center [371, 160] width 8 height 8
click at [287, 159] on input "checkbox" at bounding box center [289, 160] width 8 height 8
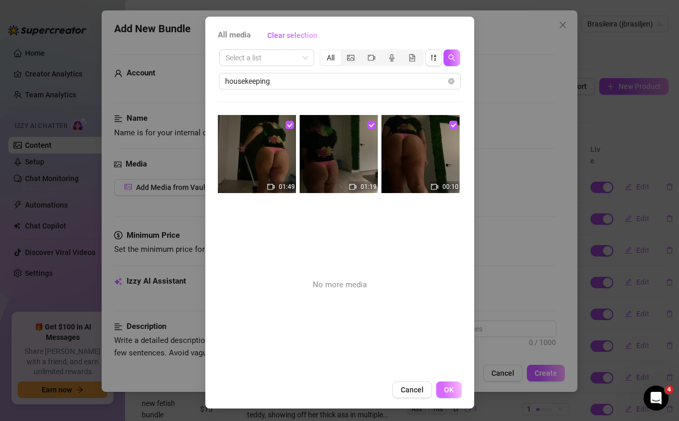
click at [452, 396] on button "OK" at bounding box center [449, 390] width 26 height 17
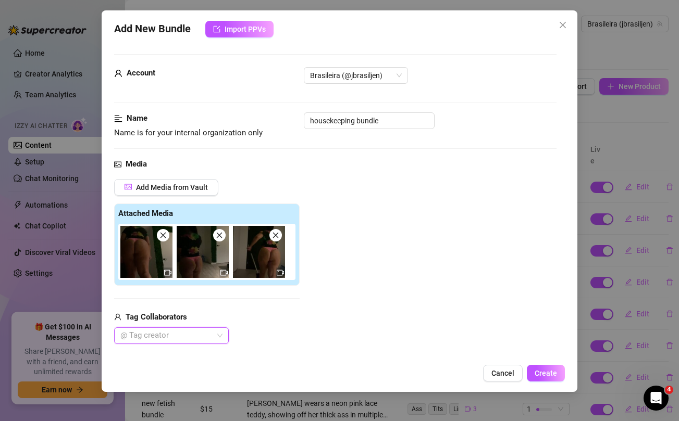
scroll to position [154, 0]
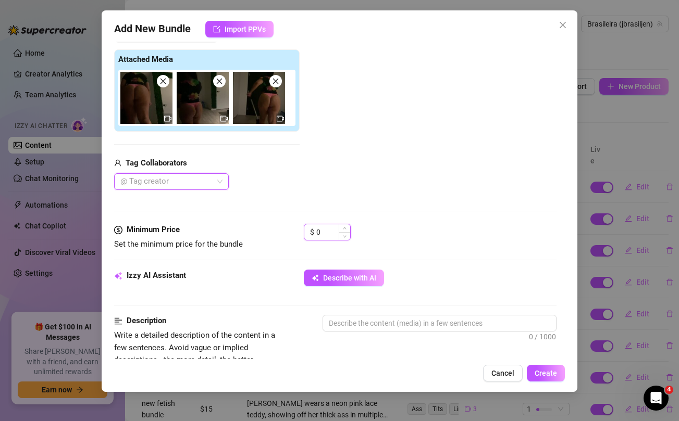
click at [325, 229] on input "0" at bounding box center [333, 233] width 34 height 16
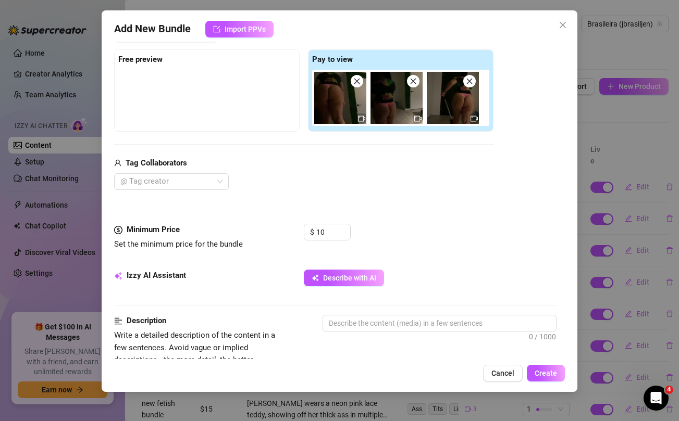
click at [351, 161] on div "Tag Collaborators" at bounding box center [303, 163] width 379 height 13
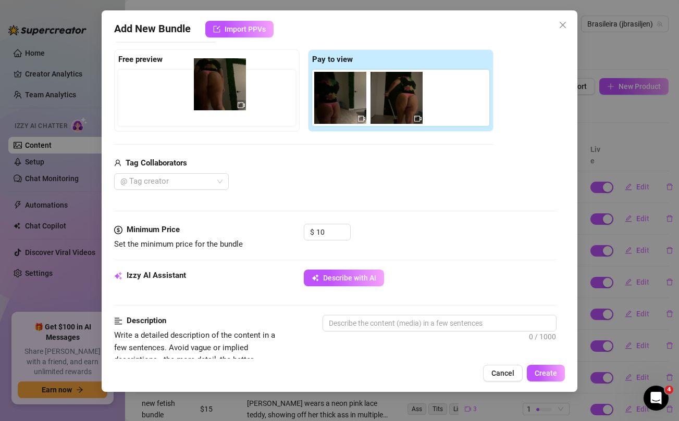
drag, startPoint x: 328, startPoint y: 93, endPoint x: 205, endPoint y: 80, distance: 123.7
click at [205, 80] on div "Free preview Pay to view" at bounding box center [303, 90] width 379 height 82
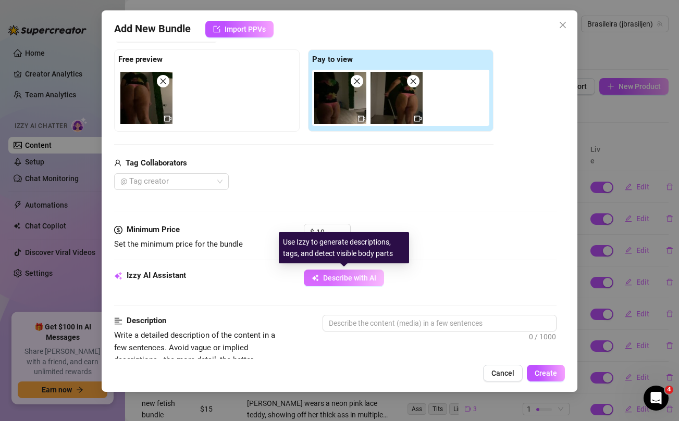
click at [339, 277] on span "Describe with AI" at bounding box center [349, 278] width 53 height 8
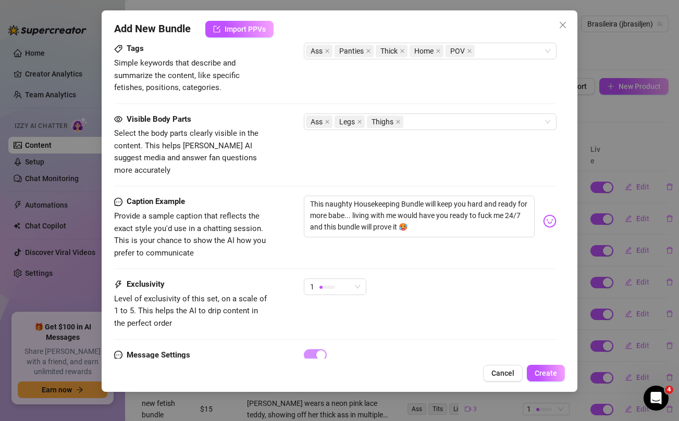
scroll to position [588, 0]
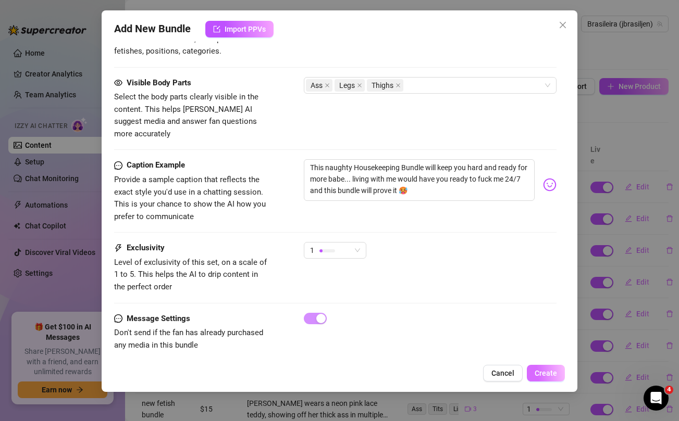
click at [549, 380] on button "Create" at bounding box center [546, 373] width 38 height 17
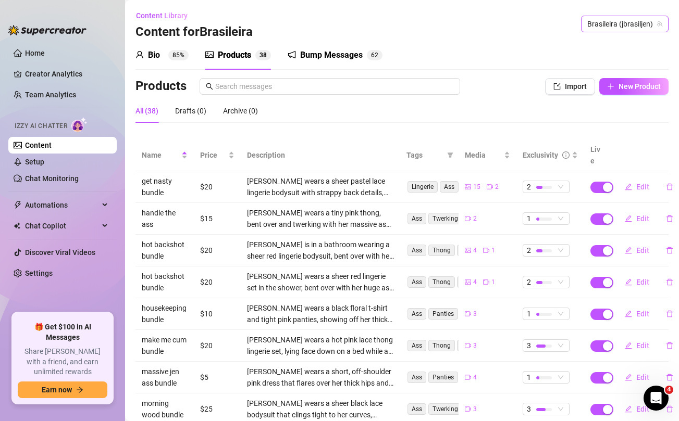
click at [625, 23] on span "Brasileira (jbrasiljen)" at bounding box center [624, 24] width 75 height 16
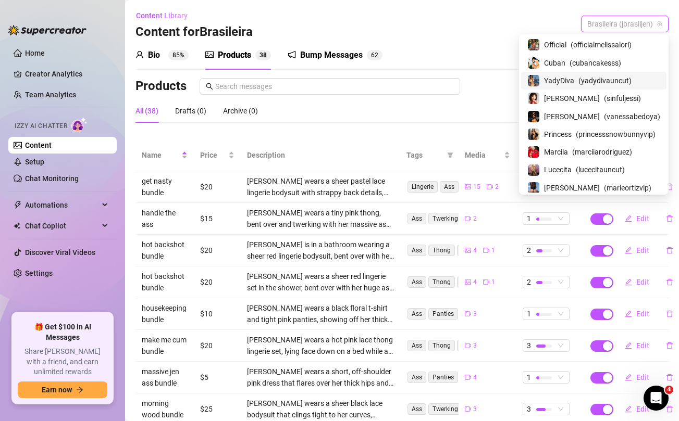
scroll to position [0, 0]
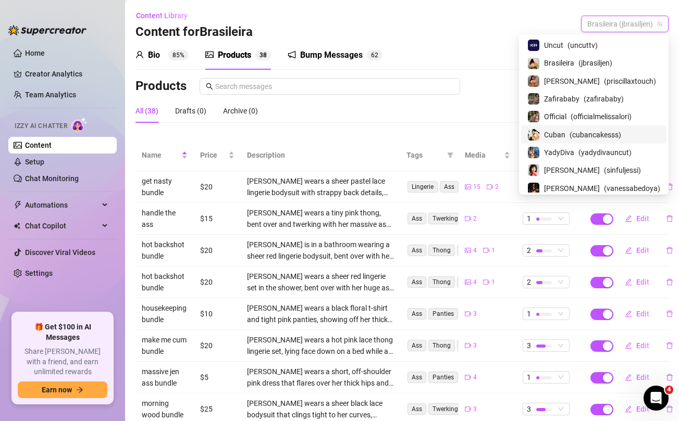
click at [564, 131] on span "Cuban" at bounding box center [554, 134] width 21 height 11
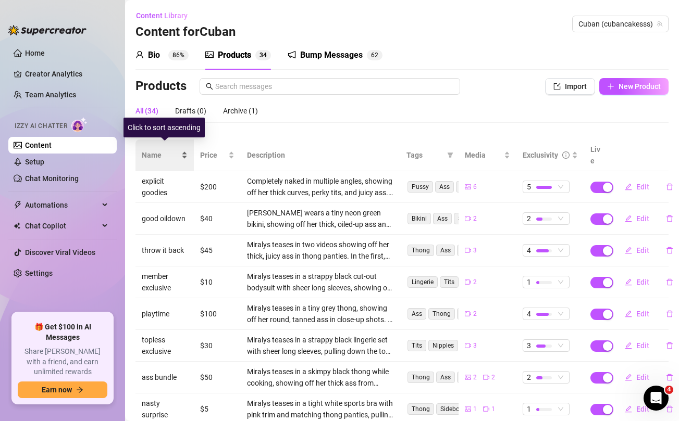
click at [151, 151] on span "Name" at bounding box center [161, 155] width 38 height 11
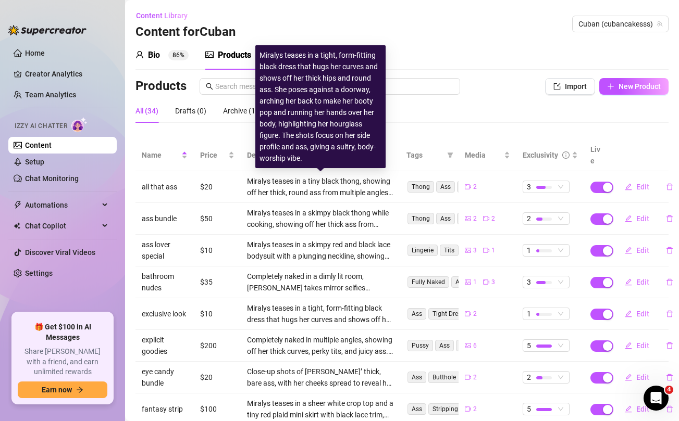
scroll to position [117, 0]
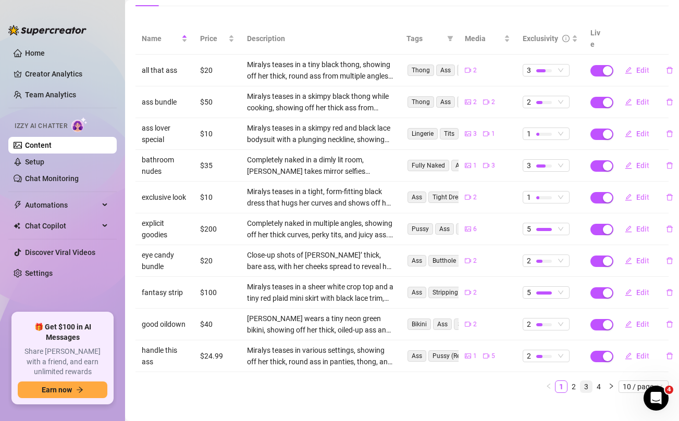
click at [587, 381] on link "3" at bounding box center [585, 386] width 11 height 11
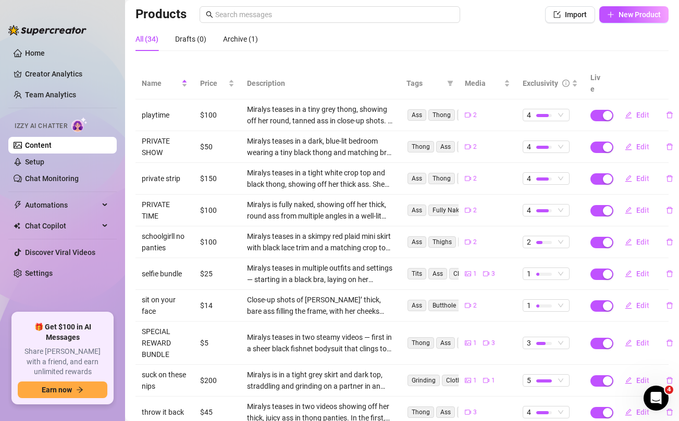
scroll to position [66, 0]
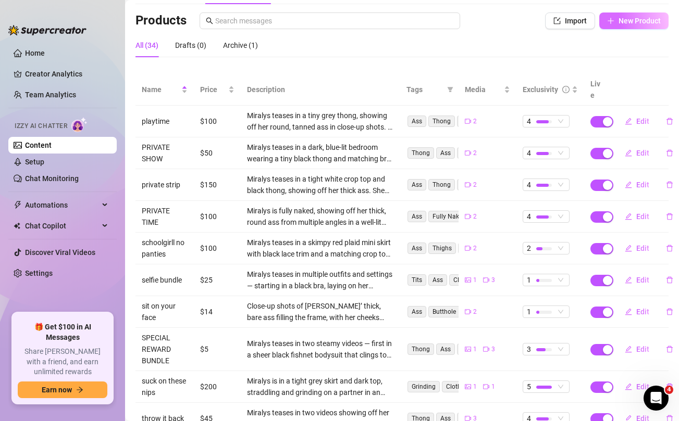
click at [637, 25] on span "New Product" at bounding box center [639, 21] width 42 height 8
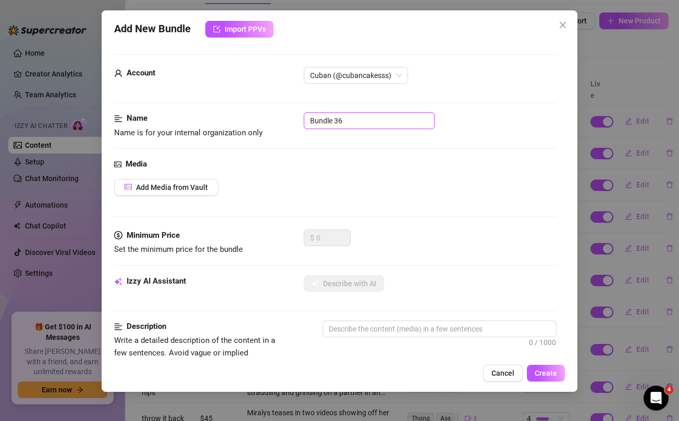
click at [368, 120] on input "Bundle 36" at bounding box center [369, 121] width 131 height 17
click at [393, 160] on div "Media" at bounding box center [335, 164] width 442 height 13
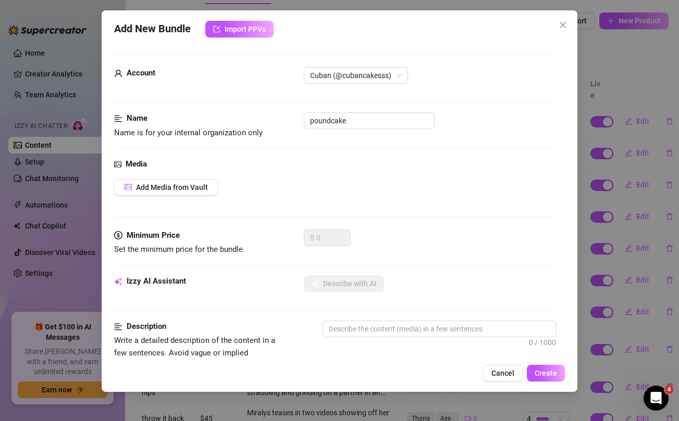
scroll to position [316, 0]
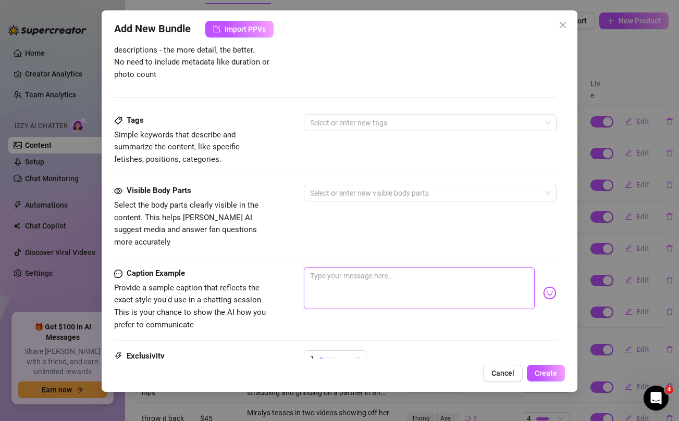
click at [361, 268] on textarea at bounding box center [419, 289] width 230 height 42
paste textarea "Pulling my bottoms off, bending over and clapping cheeks 🍑👏 ... you know you ca…"
click at [348, 351] on div "1" at bounding box center [330, 359] width 41 height 16
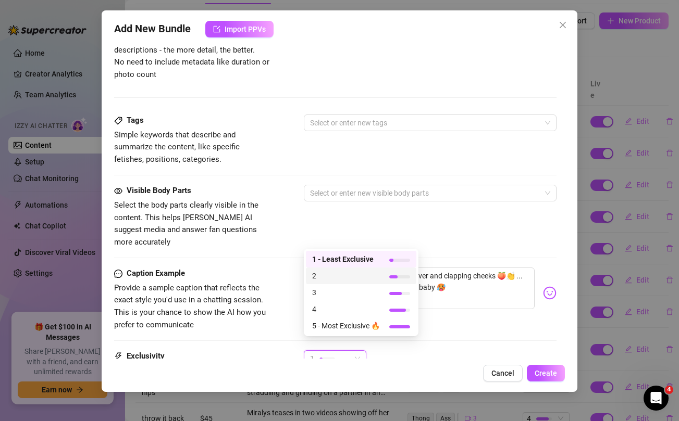
click at [332, 276] on span "2" at bounding box center [346, 275] width 68 height 11
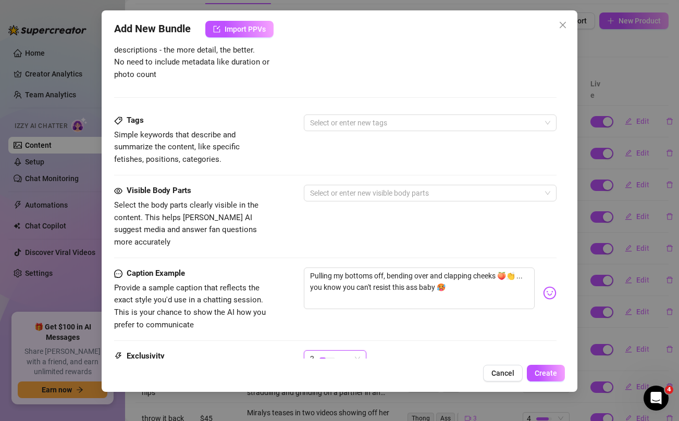
click at [292, 221] on div "Visible Body Parts Select the body parts clearly visible in the content. This h…" at bounding box center [335, 217] width 442 height 64
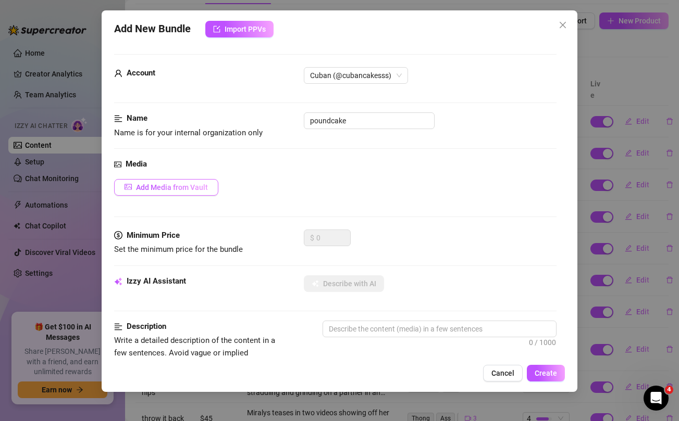
click at [189, 188] on span "Add Media from Vault" at bounding box center [172, 187] width 72 height 8
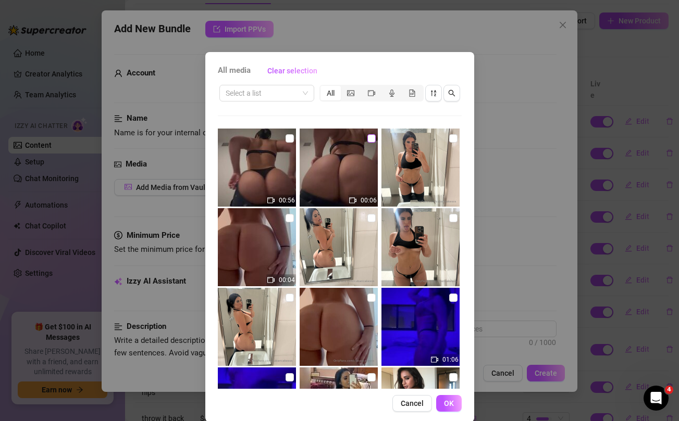
click at [372, 137] on input "checkbox" at bounding box center [371, 138] width 8 height 8
click at [289, 139] on input "checkbox" at bounding box center [289, 138] width 8 height 8
click at [453, 402] on span "OK" at bounding box center [449, 404] width 10 height 8
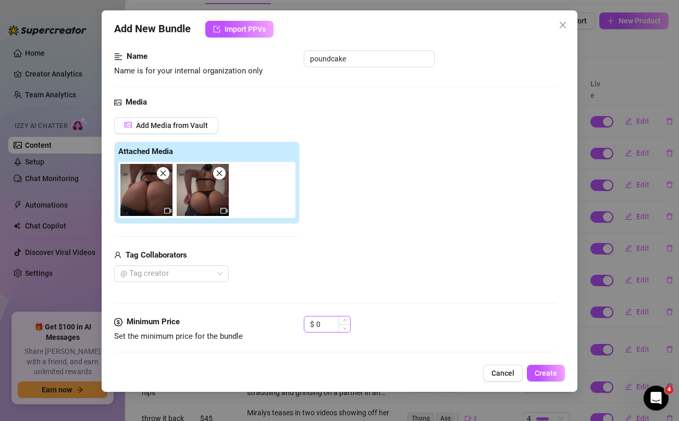
scroll to position [63, 0]
click at [322, 320] on input "0" at bounding box center [333, 324] width 34 height 16
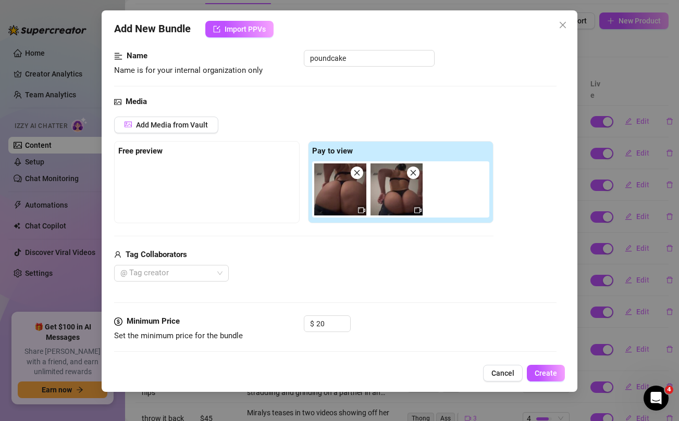
click at [331, 293] on div "Media Add Media from Vault Free preview Pay to view Tag Collaborators @ Tag cre…" at bounding box center [335, 206] width 442 height 220
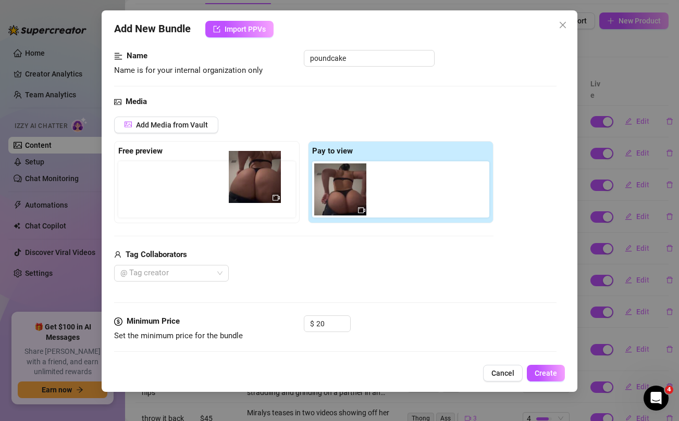
drag, startPoint x: 334, startPoint y: 184, endPoint x: 245, endPoint y: 171, distance: 89.4
click at [245, 171] on div "Free preview Pay to view" at bounding box center [303, 182] width 379 height 82
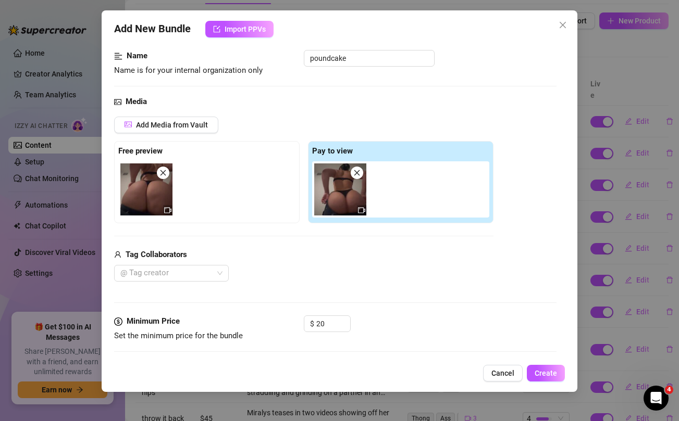
scroll to position [168, 0]
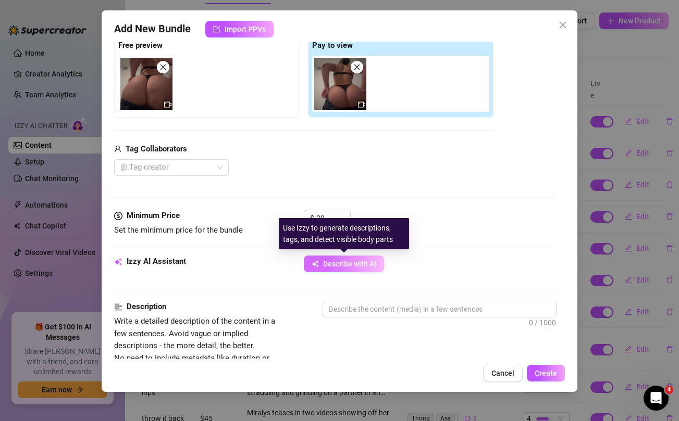
click at [324, 264] on span "Describe with AI" at bounding box center [349, 264] width 53 height 8
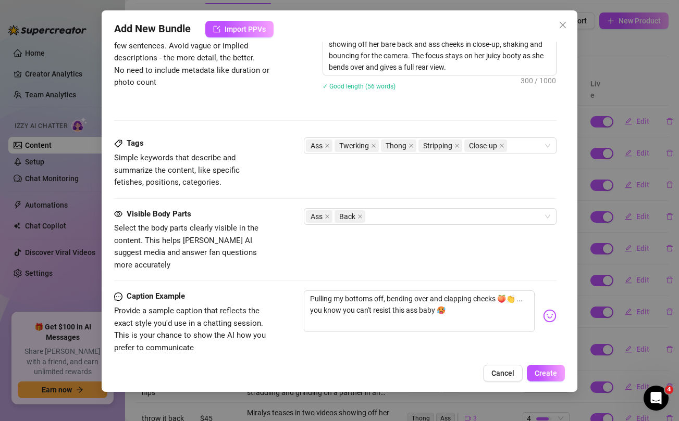
scroll to position [511, 0]
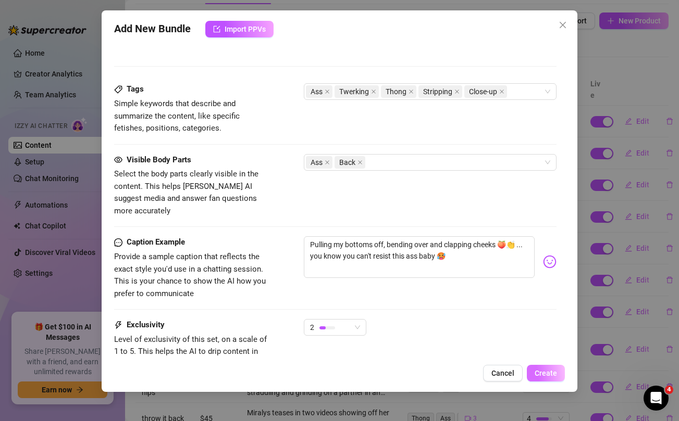
click at [545, 372] on span "Create" at bounding box center [545, 373] width 22 height 8
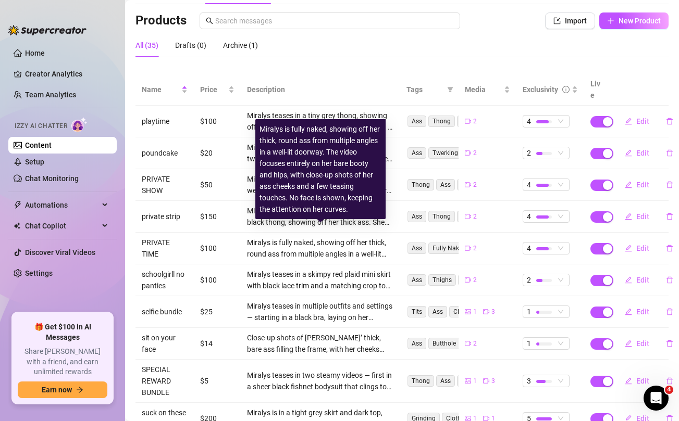
scroll to position [128, 0]
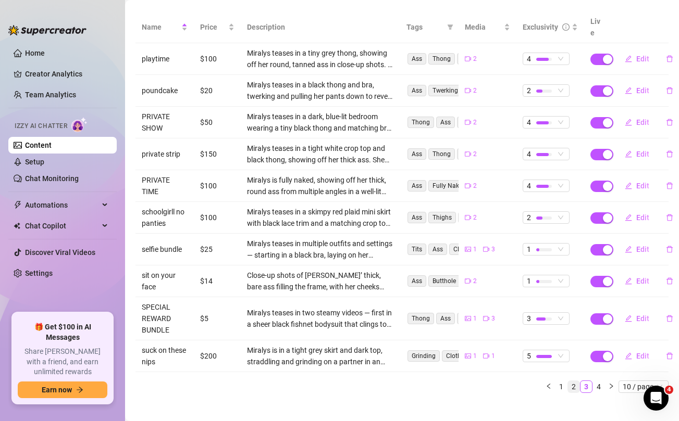
click at [573, 381] on link "2" at bounding box center [573, 386] width 11 height 11
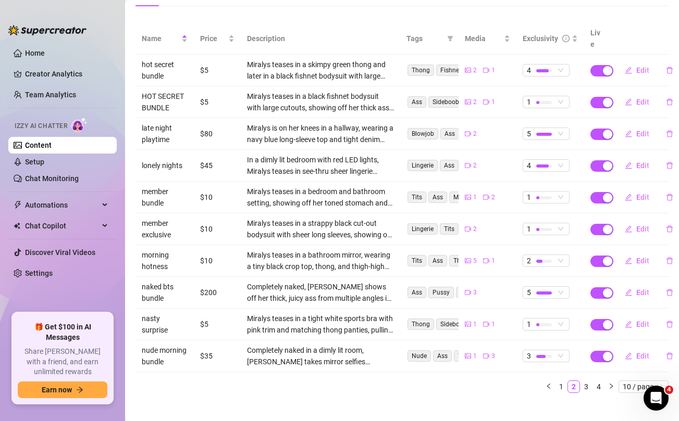
scroll to position [0, 0]
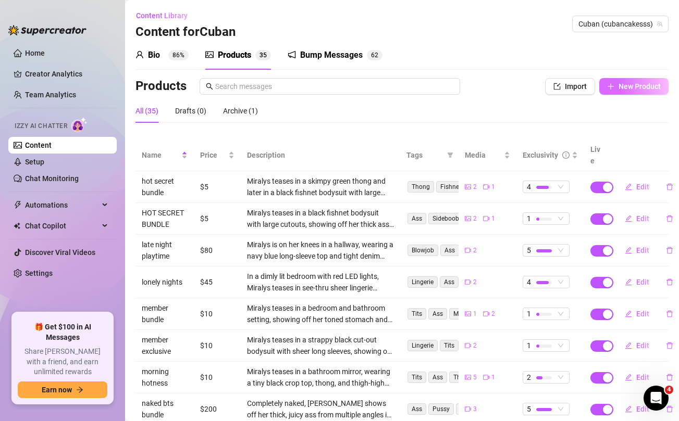
click at [639, 90] on span "New Product" at bounding box center [639, 86] width 42 height 8
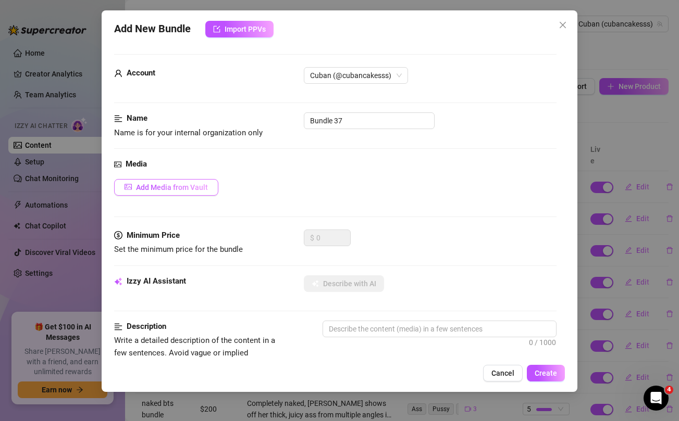
click at [192, 183] on span "Add Media from Vault" at bounding box center [172, 187] width 72 height 8
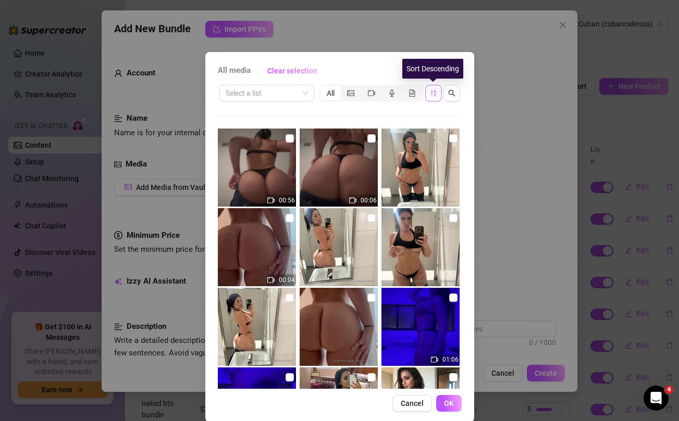
click at [435, 93] on icon "sort-descending" at bounding box center [433, 93] width 7 height 7
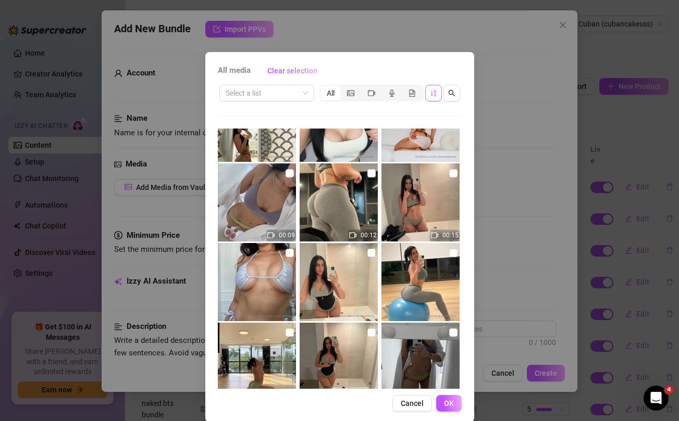
scroll to position [683, 0]
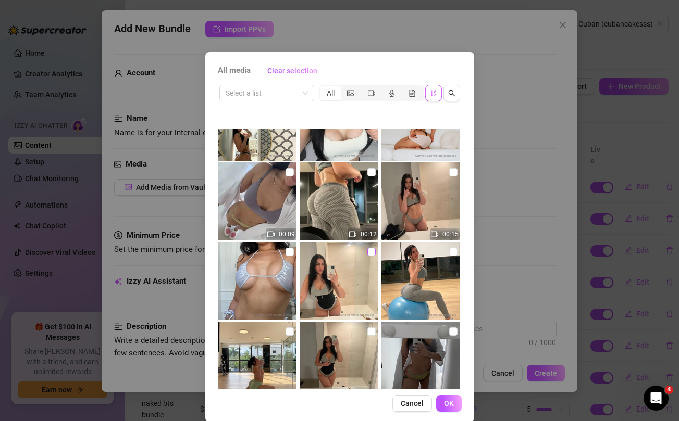
click at [372, 253] on input "checkbox" at bounding box center [371, 252] width 8 height 8
click at [455, 169] on input "checkbox" at bounding box center [453, 172] width 8 height 8
click at [451, 400] on span "OK" at bounding box center [449, 404] width 10 height 8
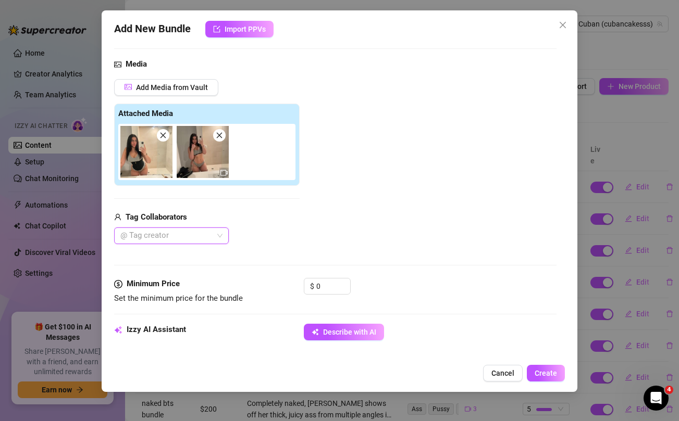
scroll to position [101, 0]
click at [328, 283] on input "0" at bounding box center [333, 286] width 34 height 16
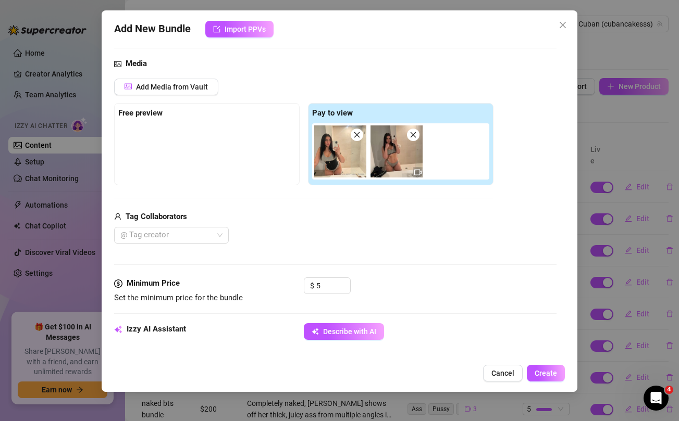
click at [329, 251] on div "Media Add Media from Vault Free preview Pay to view Tag Collaborators @ Tag cre…" at bounding box center [335, 168] width 442 height 220
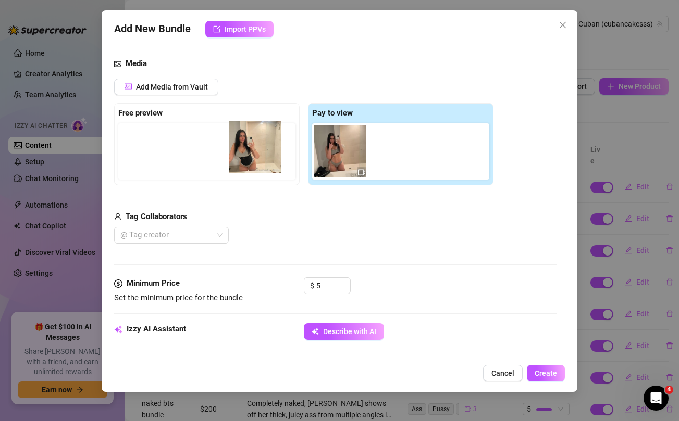
drag, startPoint x: 338, startPoint y: 155, endPoint x: 246, endPoint y: 151, distance: 91.3
click at [246, 151] on div "Free preview Pay to view" at bounding box center [303, 144] width 379 height 82
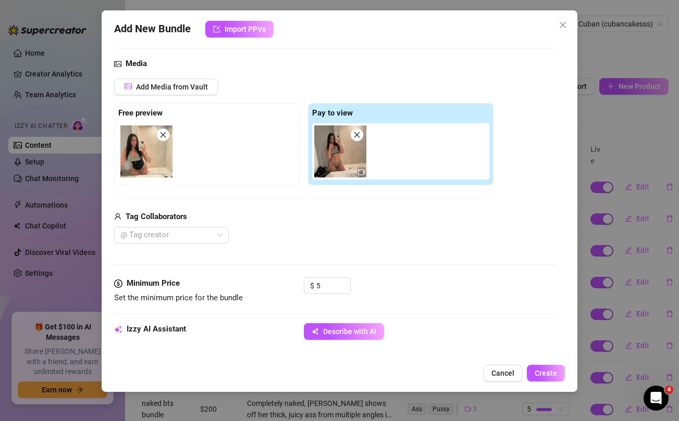
scroll to position [0, 0]
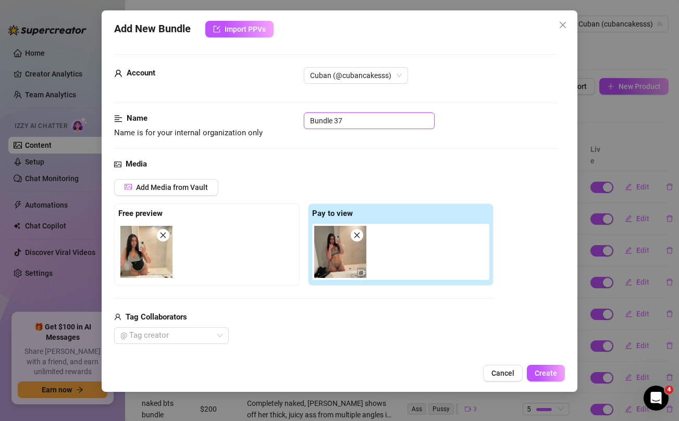
click at [318, 123] on input "Bundle 37" at bounding box center [369, 121] width 131 height 17
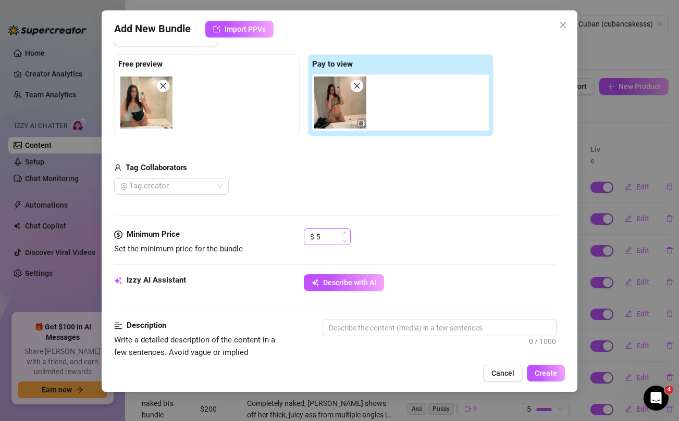
scroll to position [150, 0]
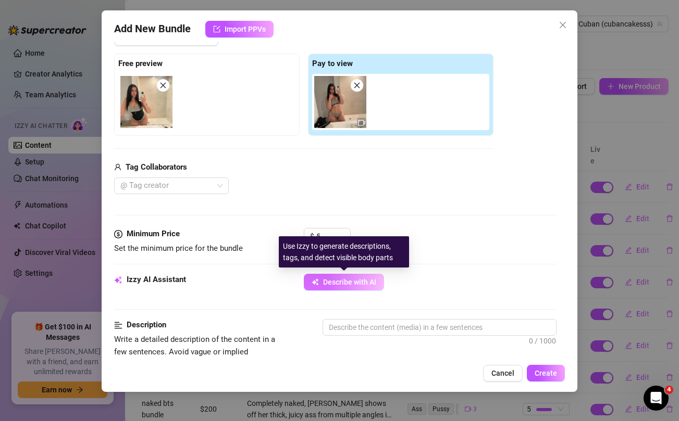
click at [340, 278] on span "Describe with AI" at bounding box center [349, 282] width 53 height 8
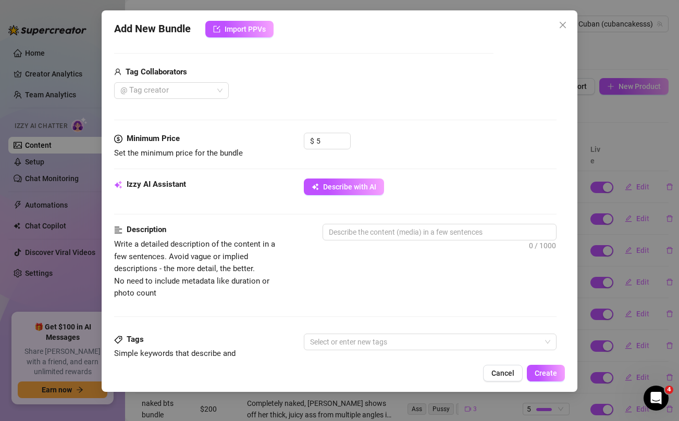
scroll to position [213, 0]
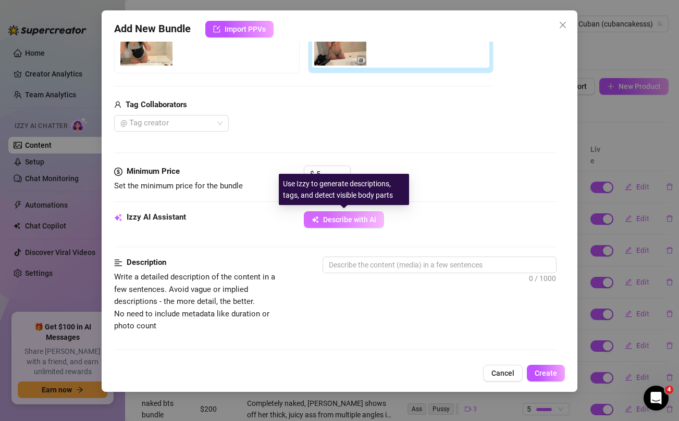
click at [328, 218] on span "Describe with AI" at bounding box center [349, 220] width 53 height 8
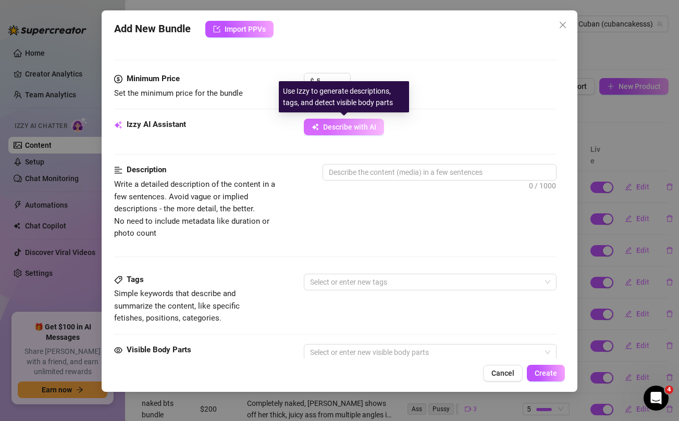
scroll to position [533, 0]
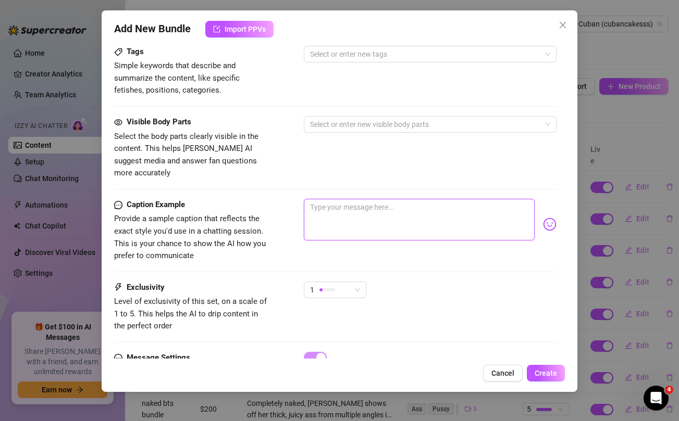
click at [344, 209] on textarea at bounding box center [419, 220] width 230 height 42
paste textarea "Steamy bathroom vibes just for you… come get wet with me 😏🚿💦"
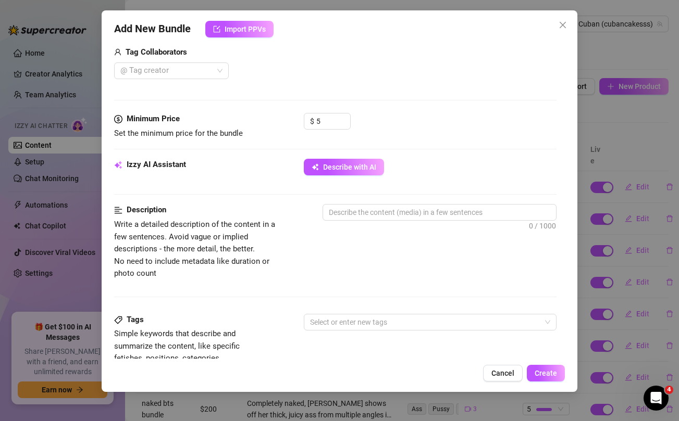
scroll to position [242, 0]
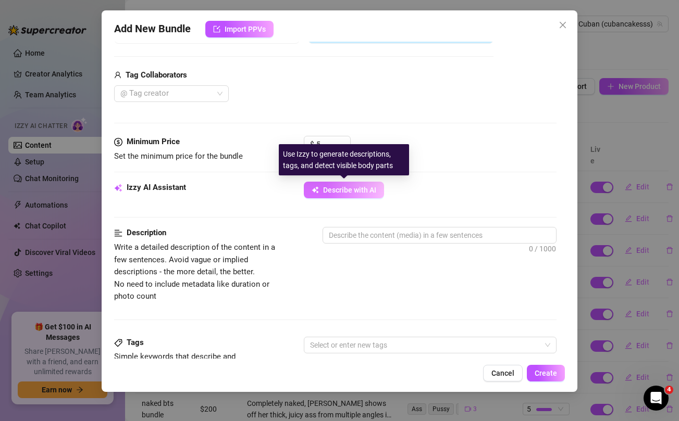
click at [342, 191] on span "Describe with AI" at bounding box center [349, 190] width 53 height 8
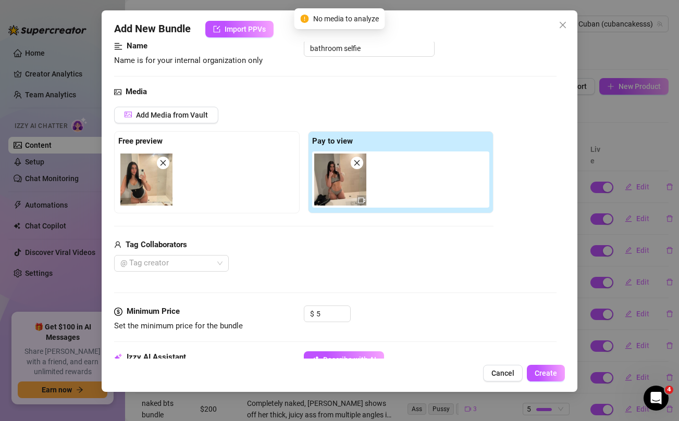
scroll to position [146, 0]
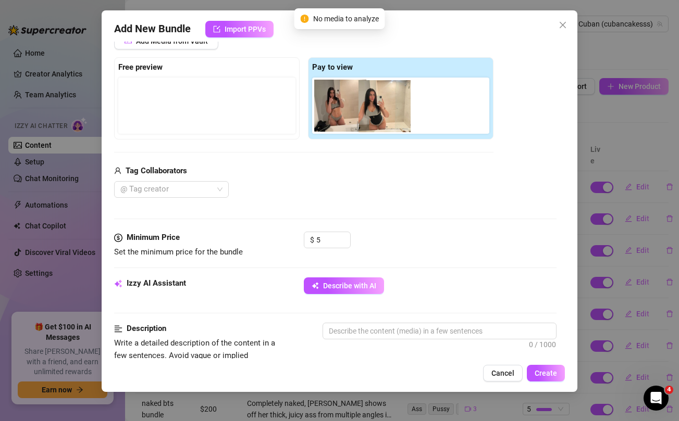
drag, startPoint x: 151, startPoint y: 119, endPoint x: 395, endPoint y: 119, distance: 243.8
click at [395, 119] on div "Free preview Pay to view" at bounding box center [303, 98] width 379 height 82
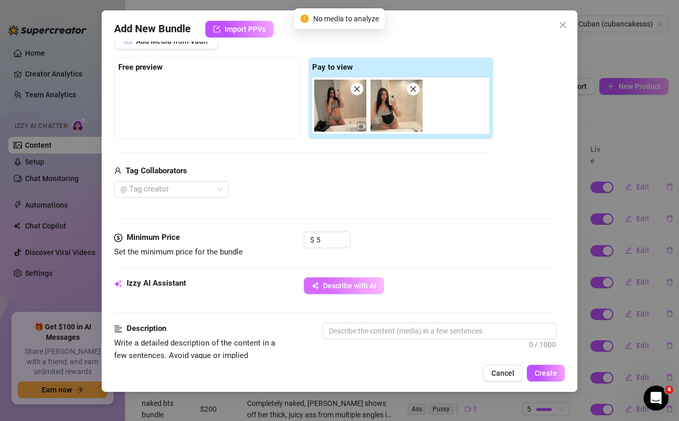
click at [341, 285] on span "Describe with AI" at bounding box center [349, 286] width 53 height 8
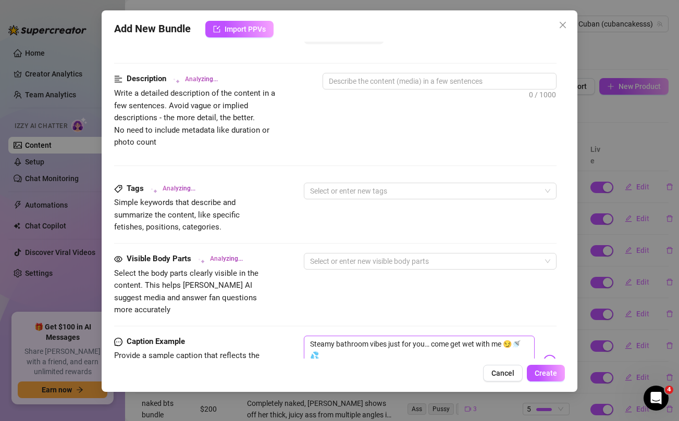
scroll to position [154, 0]
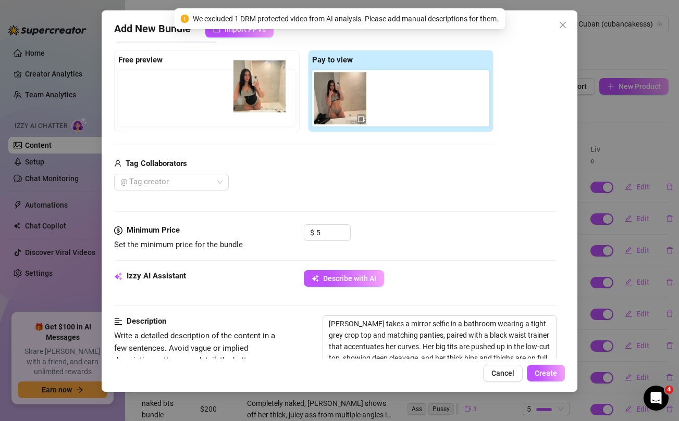
drag, startPoint x: 394, startPoint y: 108, endPoint x: 250, endPoint y: 98, distance: 145.2
click at [250, 98] on div "Free preview Pay to view" at bounding box center [303, 91] width 379 height 82
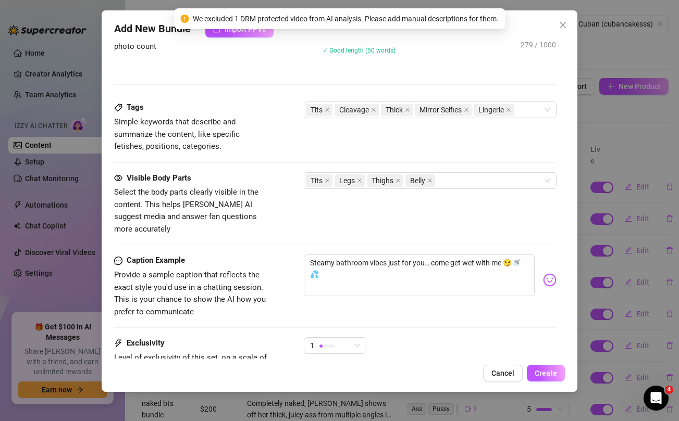
scroll to position [588, 0]
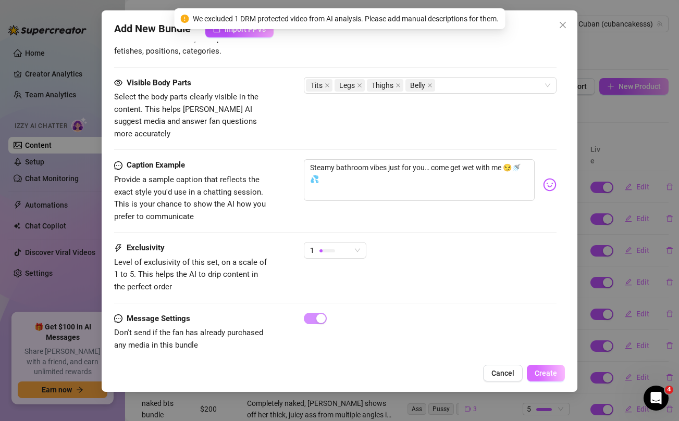
click at [538, 367] on button "Create" at bounding box center [546, 373] width 38 height 17
